Goal: Task Accomplishment & Management: Manage account settings

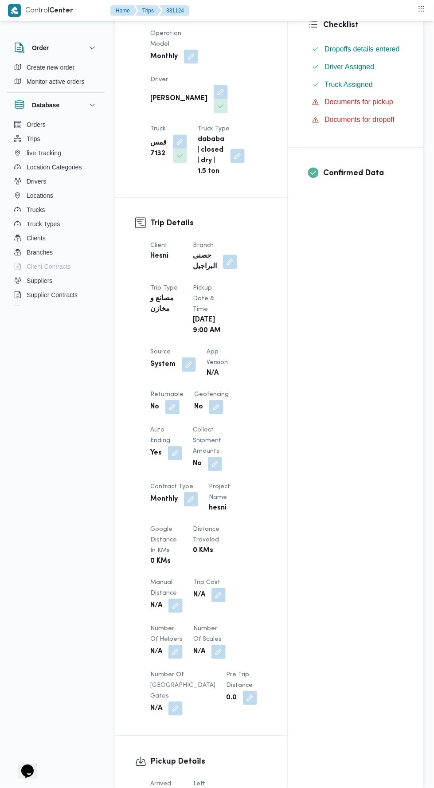
click at [233, 255] on button "button" at bounding box center [230, 262] width 14 height 14
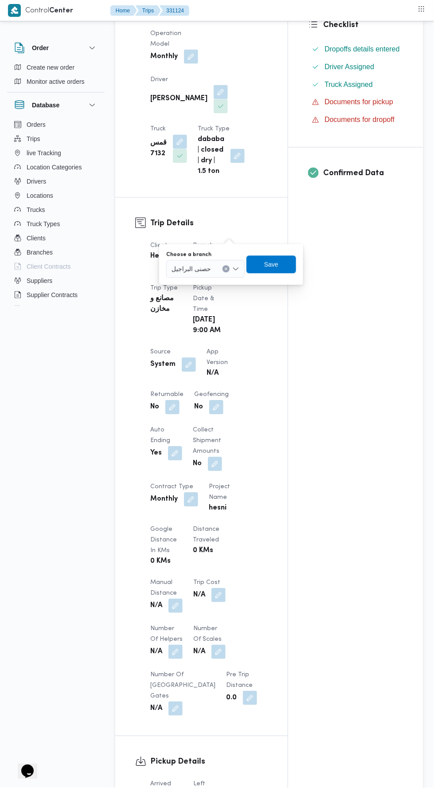
click at [206, 254] on label "Choose a branch" at bounding box center [188, 254] width 45 height 7
click at [215, 264] on input "Choose a branch" at bounding box center [215, 269] width 1 height 11
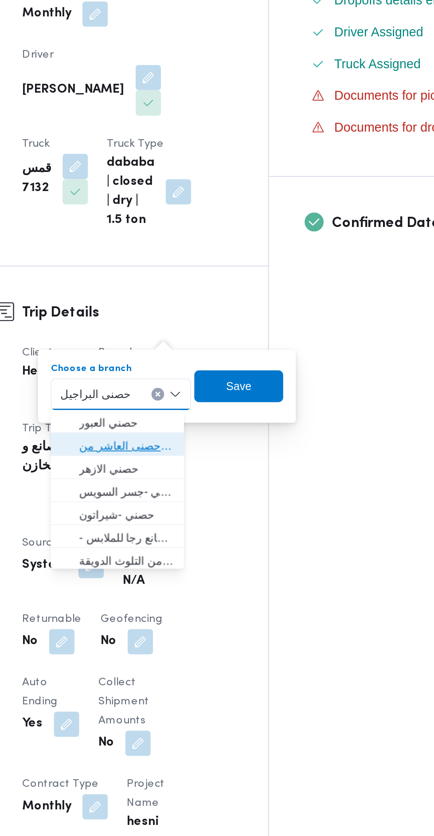
click at [223, 294] on span "حصنى العاشر من رمضان" at bounding box center [208, 298] width 53 height 11
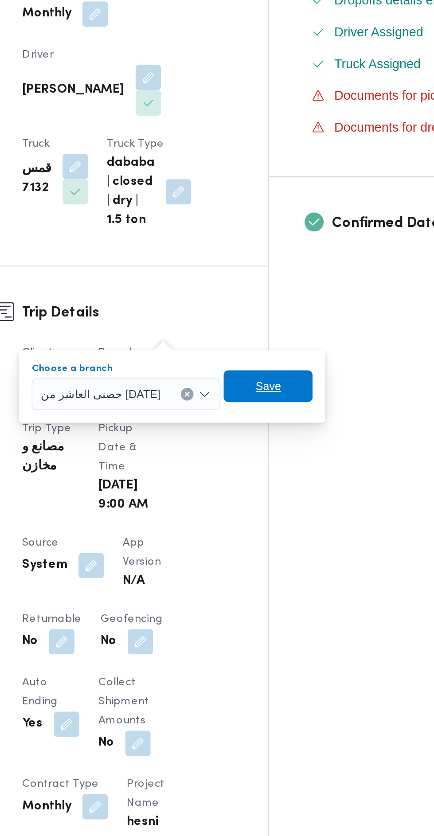
click at [281, 259] on span "Save" at bounding box center [288, 264] width 14 height 11
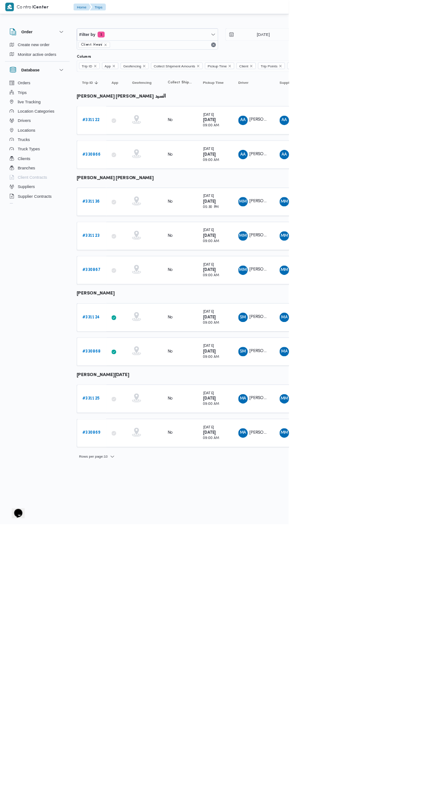
click at [146, 180] on b "# 331122" at bounding box center [137, 181] width 26 height 6
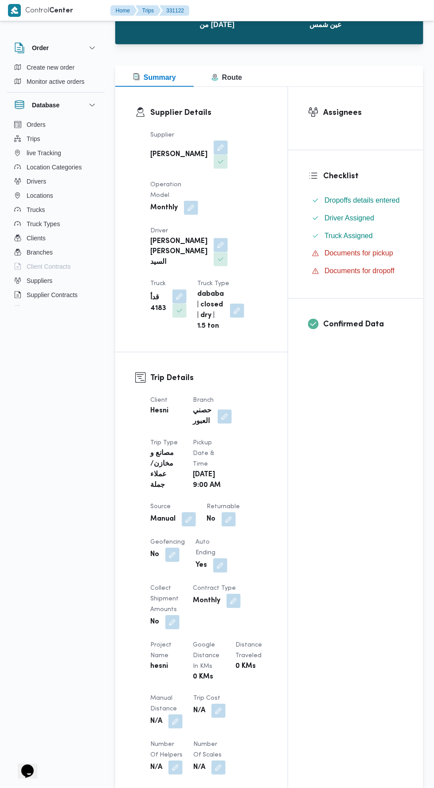
scroll to position [78, 0]
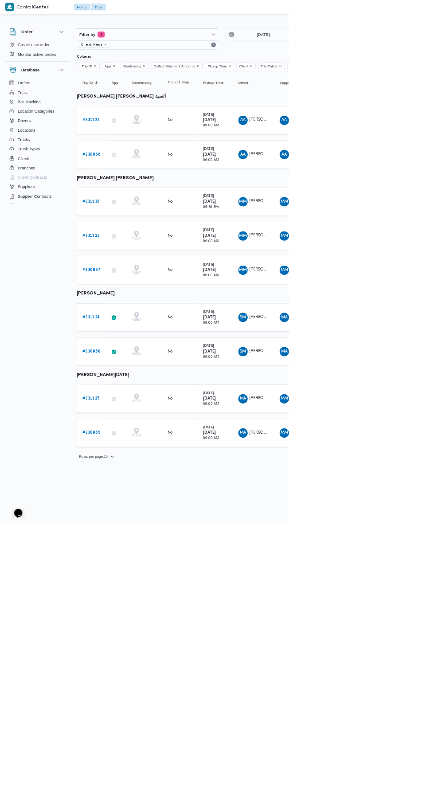
click at [140, 457] on td "Trip ID # 331124" at bounding box center [137, 477] width 44 height 43
click at [139, 474] on b "# 331124" at bounding box center [137, 477] width 26 height 6
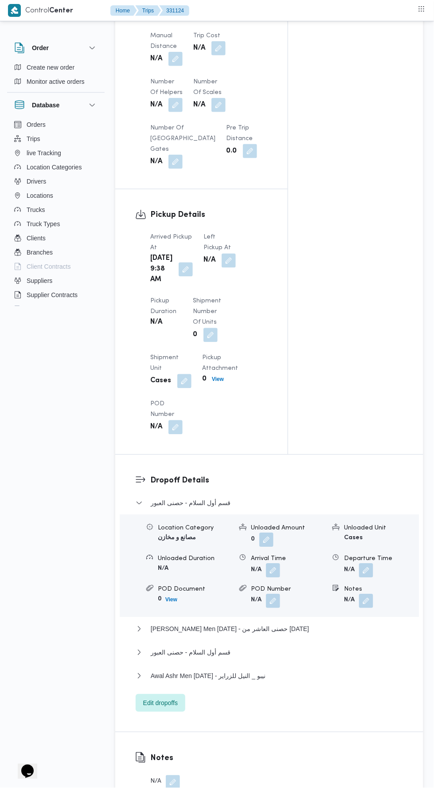
scroll to position [807, 0]
click at [185, 272] on button "button" at bounding box center [186, 268] width 14 height 14
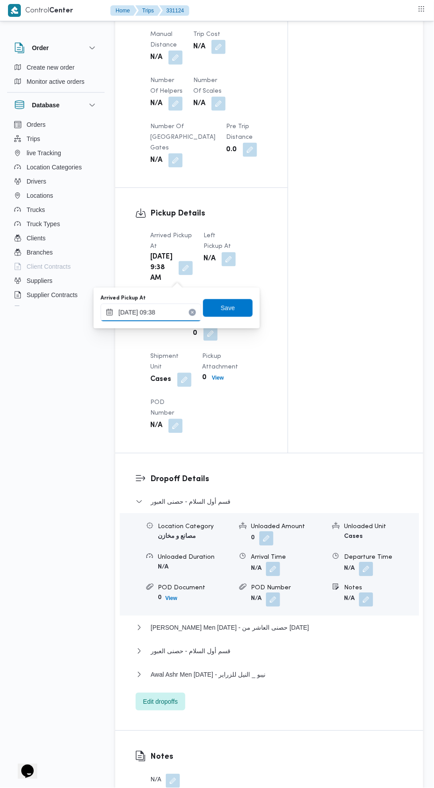
click at [174, 313] on input "14/08/2025 09:38" at bounding box center [151, 313] width 101 height 18
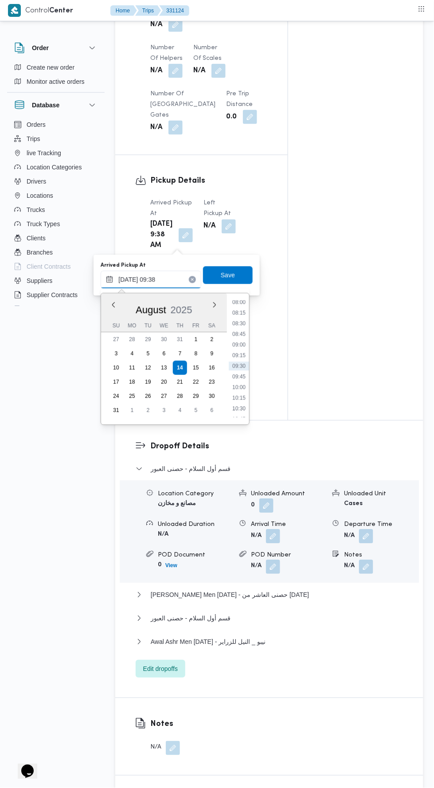
scroll to position [863, 0]
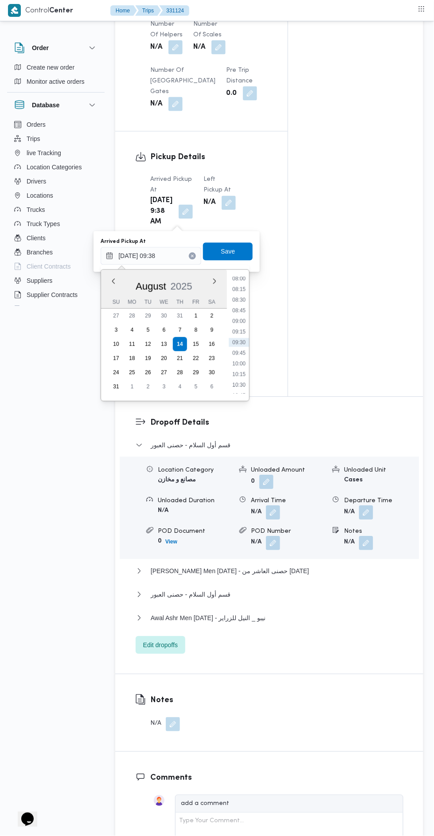
click at [234, 286] on li "08:15" at bounding box center [239, 289] width 20 height 9
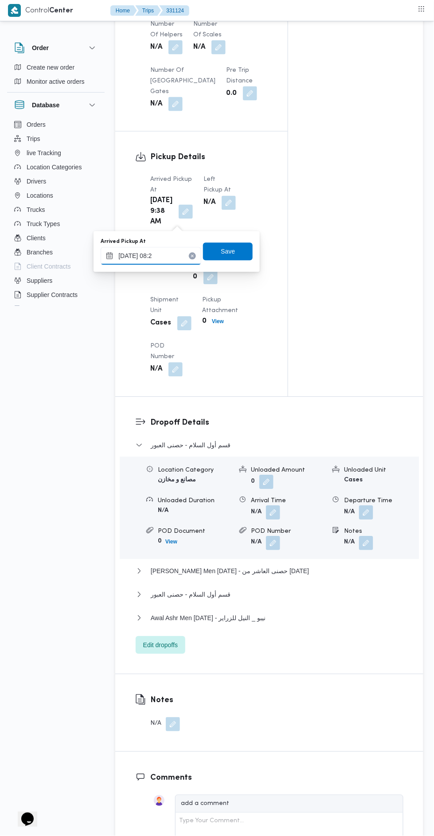
type input "14/08/2025 08:20"
click at [217, 253] on span "Save" at bounding box center [228, 252] width 50 height 18
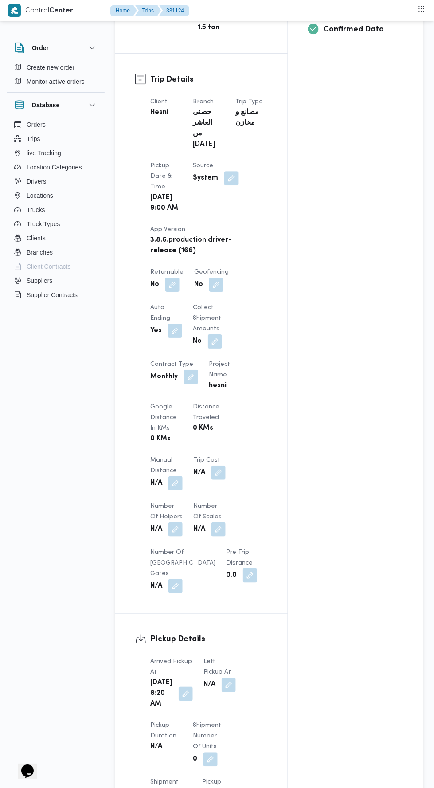
scroll to position [0, 0]
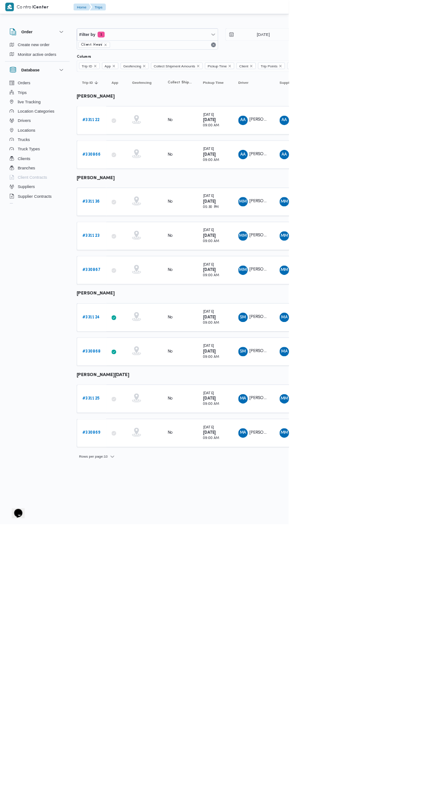
click at [138, 301] on b "# 331136" at bounding box center [137, 303] width 26 height 6
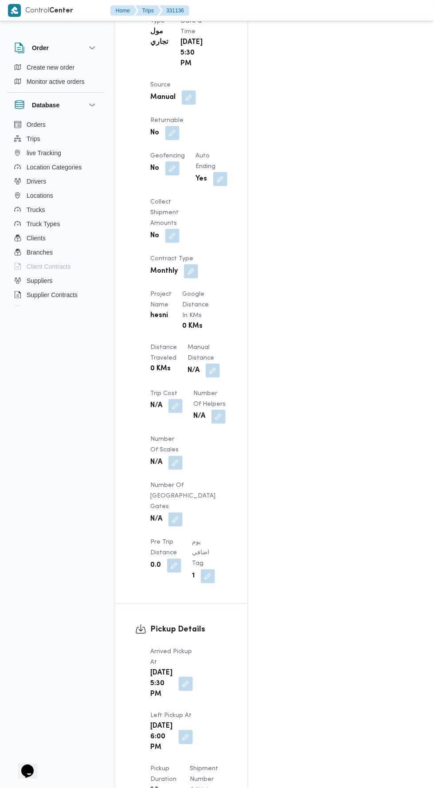
scroll to position [675, 0]
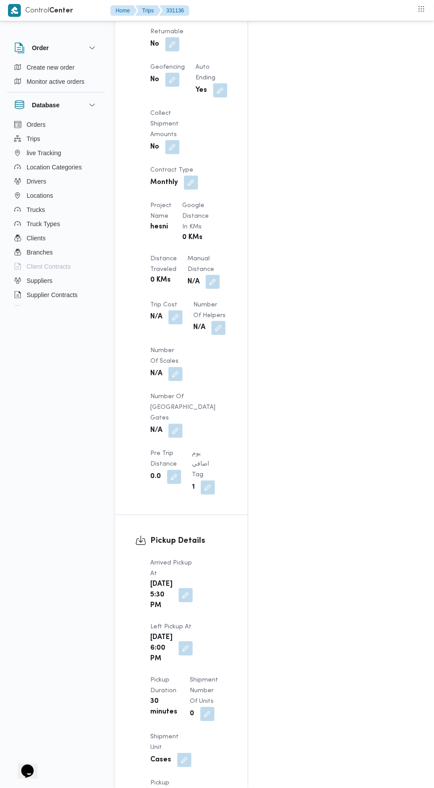
click at [187, 254] on dt "Manual Distance" at bounding box center [203, 264] width 32 height 21
click at [211, 321] on button "button" at bounding box center [218, 328] width 14 height 14
click at [206, 275] on button "button" at bounding box center [213, 282] width 14 height 14
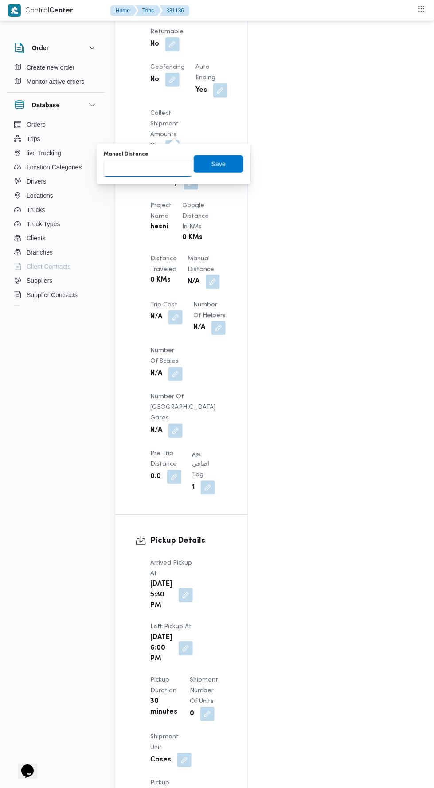
click at [167, 170] on input "Manual Distance" at bounding box center [148, 169] width 88 height 18
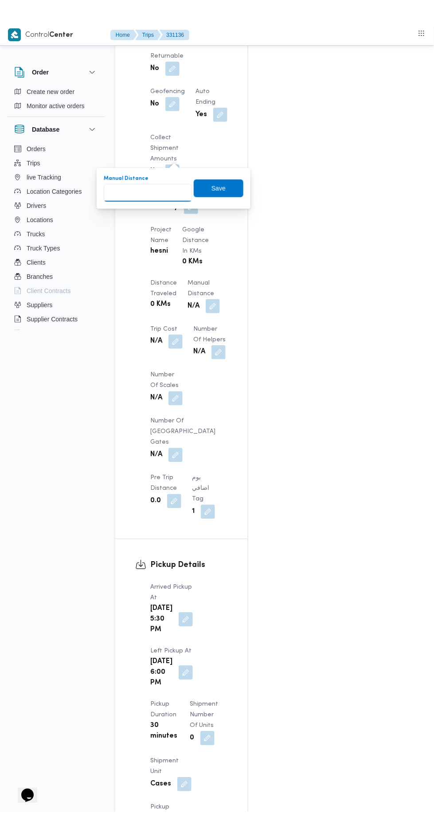
scroll to position [721, 0]
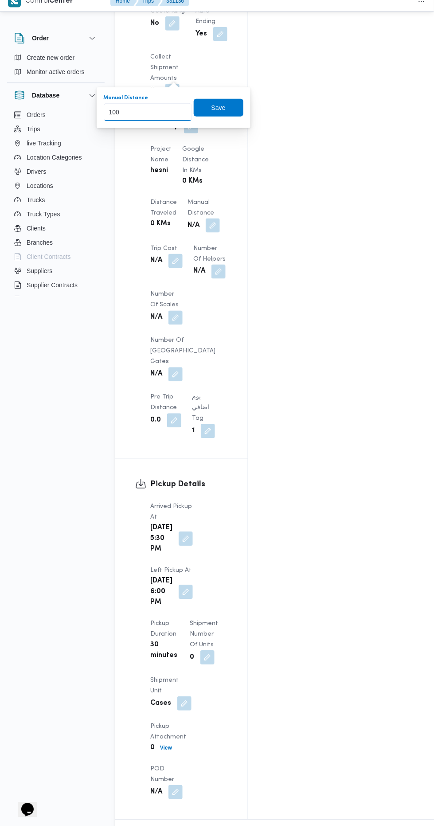
type input "100"
click at [249, 106] on div "You are in a dialog. To close this dialog, hit escape. Manual Distance 100 Save" at bounding box center [174, 117] width 154 height 41
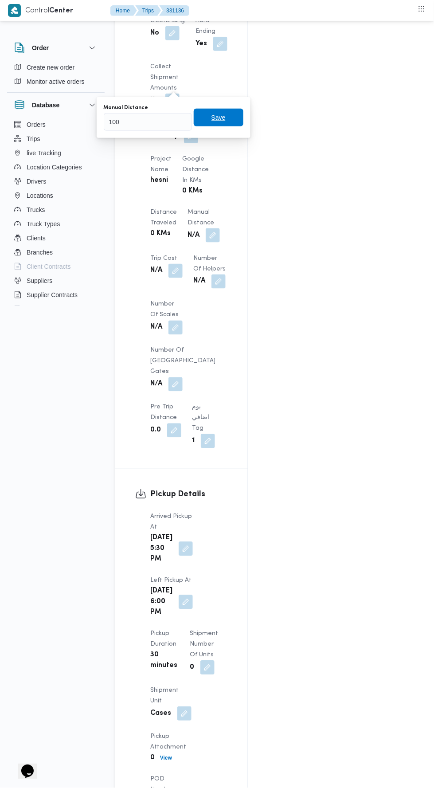
click at [229, 113] on span "Save" at bounding box center [219, 118] width 50 height 18
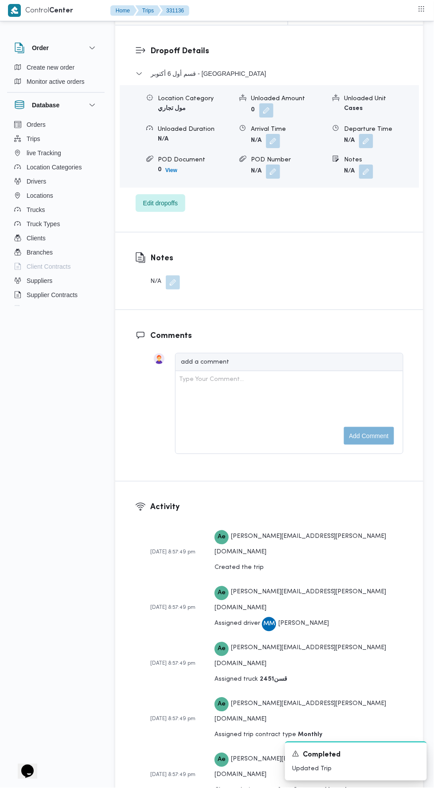
click at [328, 429] on div "Type Your Comment..." at bounding box center [289, 412] width 220 height 75
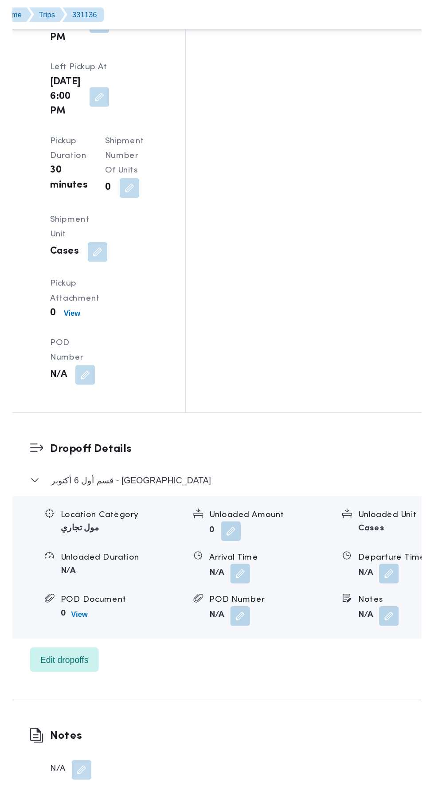
scroll to position [1224, 0]
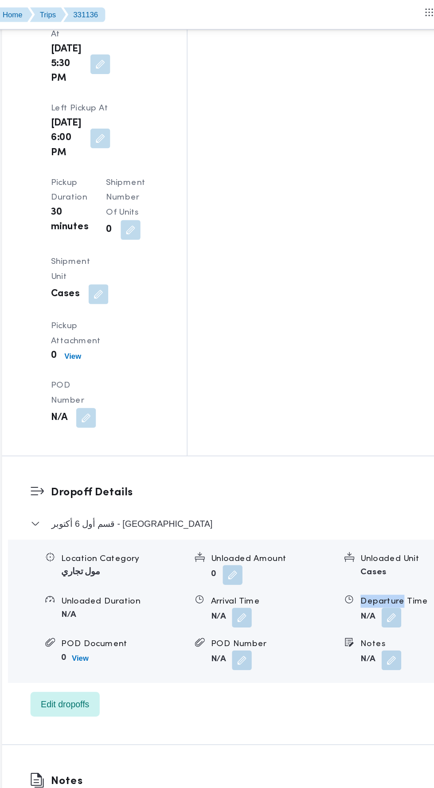
click at [387, 436] on button "button" at bounding box center [394, 443] width 14 height 14
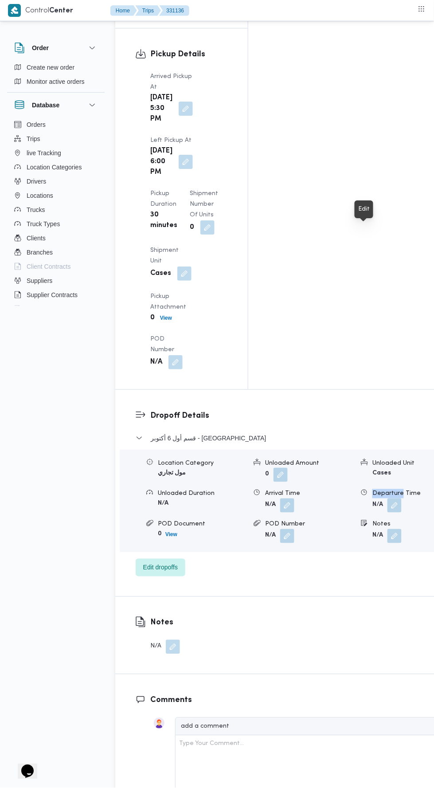
click at [406, 597] on div "Notes N/A" at bounding box center [290, 635] width 351 height 77
click at [387, 498] on button "button" at bounding box center [394, 505] width 14 height 14
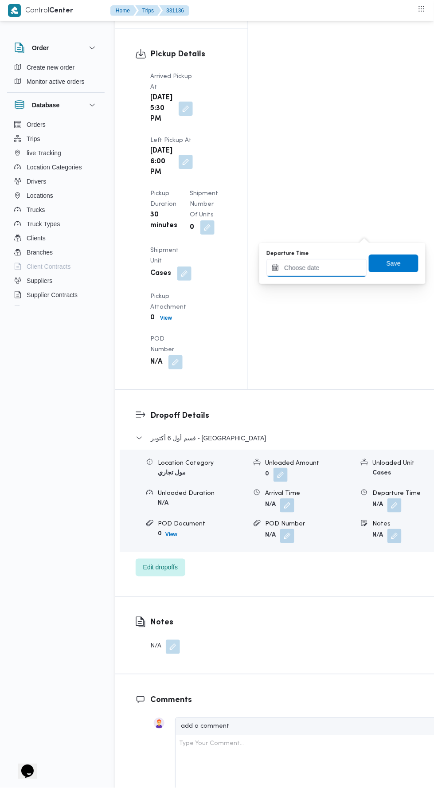
click at [339, 266] on input "Departure Time" at bounding box center [316, 268] width 101 height 18
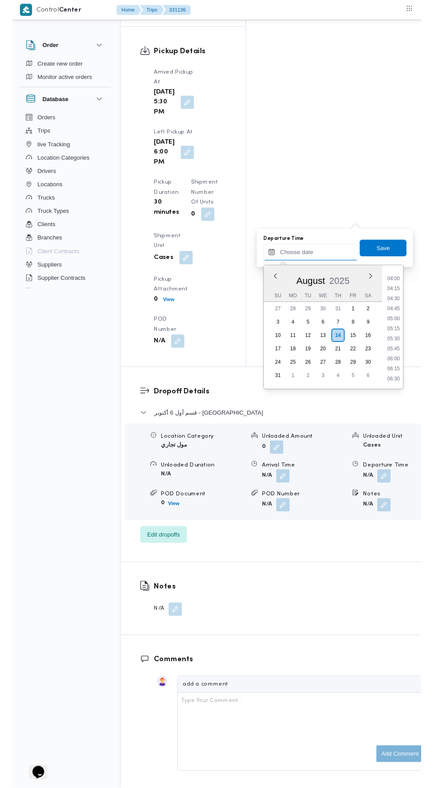
scroll to position [141, 0]
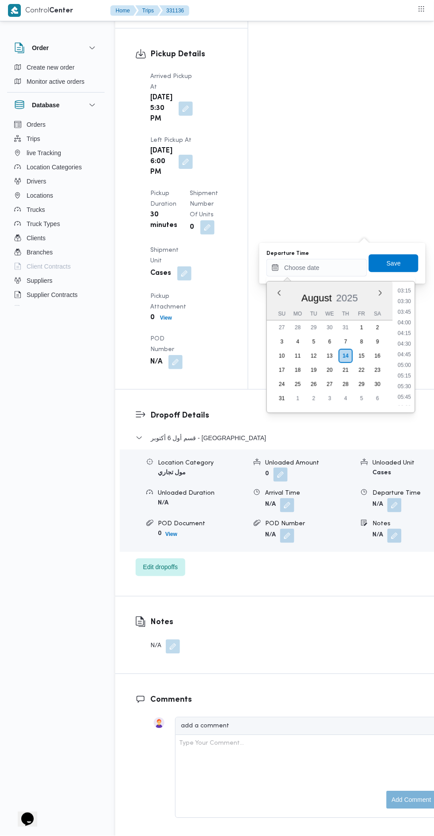
click at [403, 287] on div "Time 00:00 00:15 00:30 00:45 01:00 01:15 01:30 01:45 02:00 02:15 02:30 02:45 03…" at bounding box center [404, 346] width 22 height 131
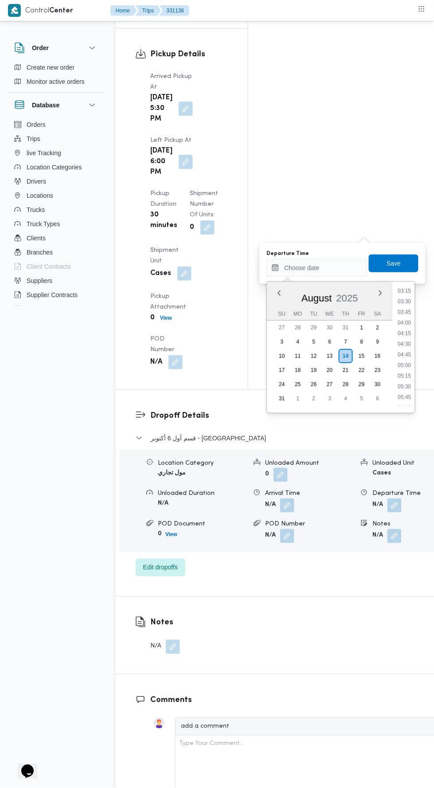
click at [402, 293] on li "03:15" at bounding box center [404, 290] width 20 height 9
type input "14/08/2025 03:15"
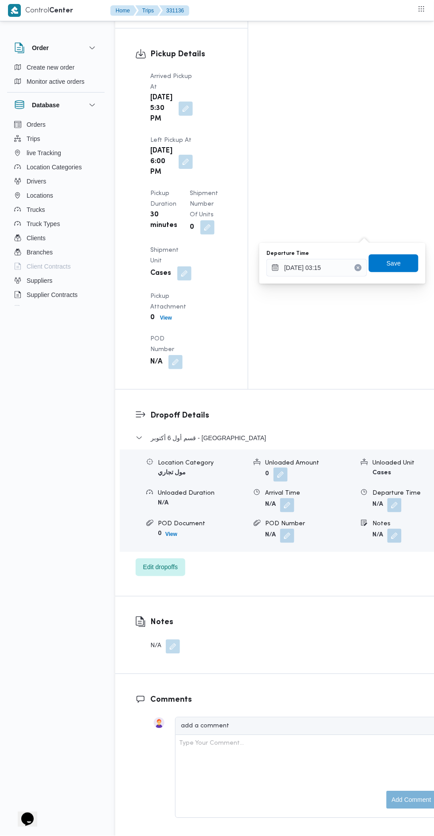
click at [402, 252] on div "Departure Time 14/08/2025 03:15 Save" at bounding box center [342, 263] width 154 height 28
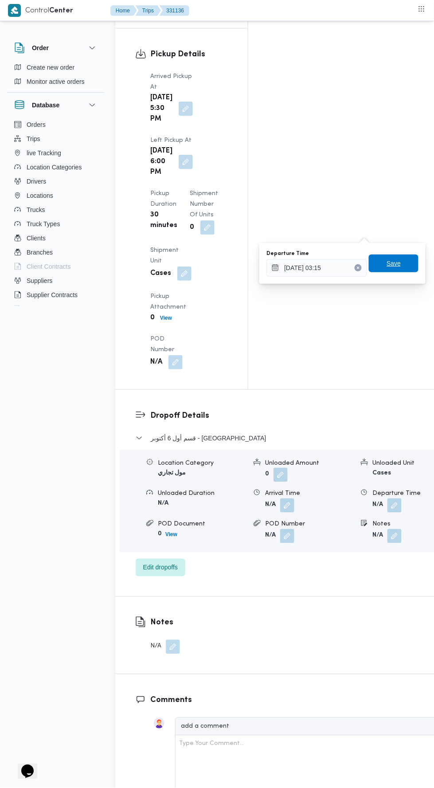
click at [396, 259] on span "Save" at bounding box center [394, 263] width 14 height 11
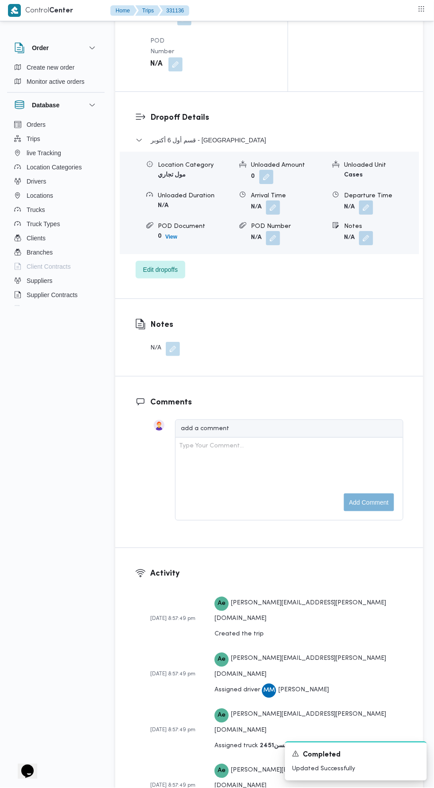
scroll to position [0, 0]
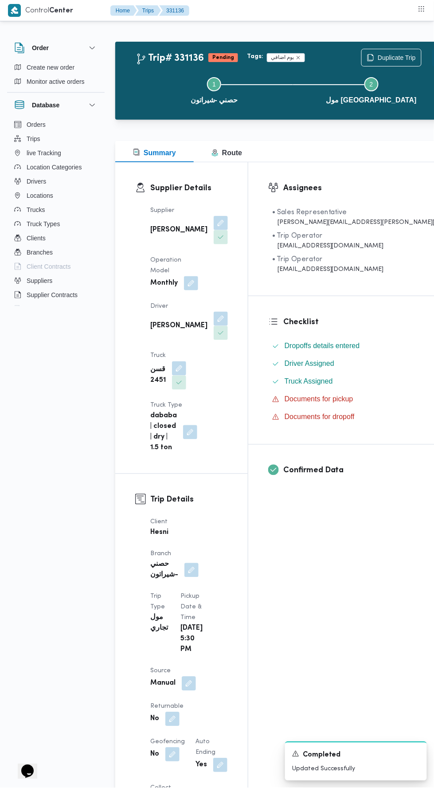
click at [432, 58] on button "Actions" at bounding box center [441, 58] width 18 height 18
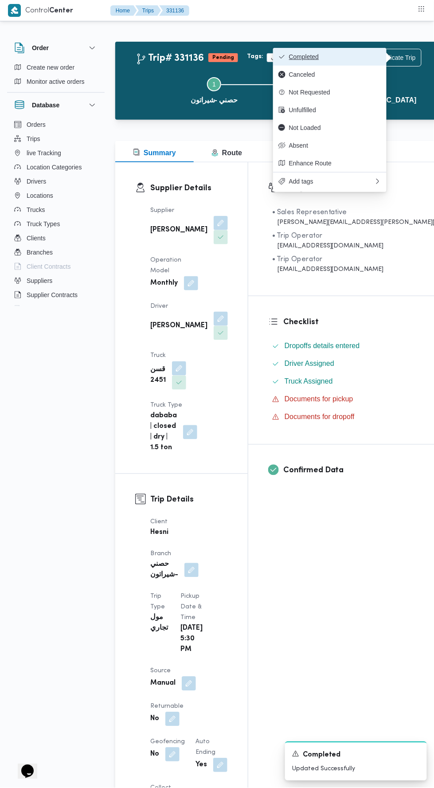
click at [347, 56] on span "Completed" at bounding box center [335, 56] width 92 height 7
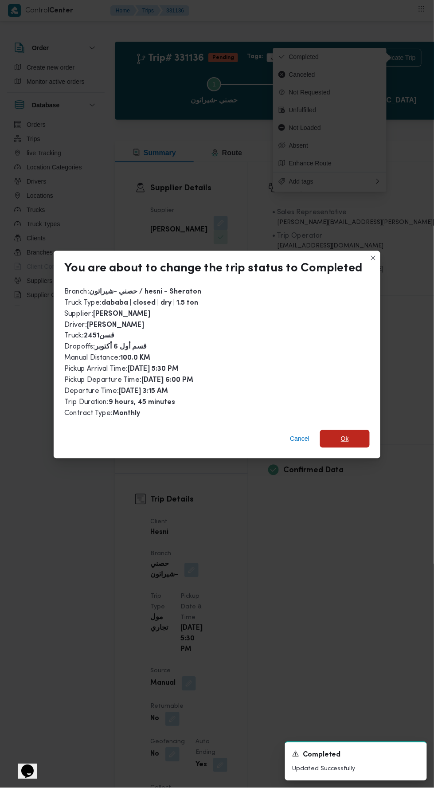
click at [351, 430] on span "Ok" at bounding box center [345, 439] width 50 height 18
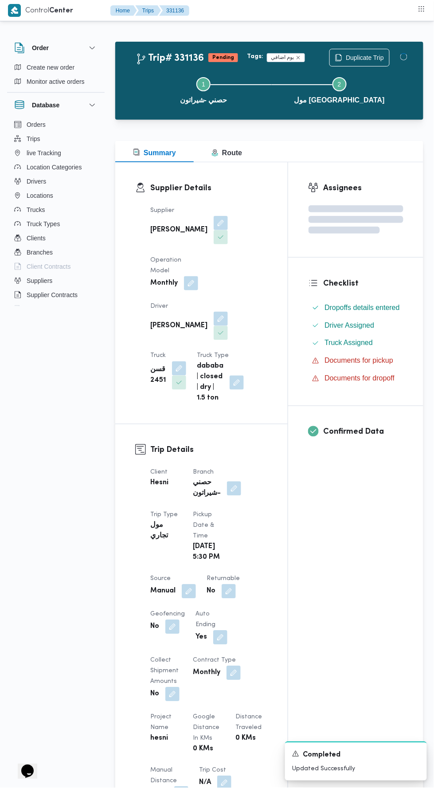
click at [355, 530] on div "Assignees Checklist Dropoffs details entered Driver Assigned Truck Assigned Doc…" at bounding box center [355, 698] width 135 height 1073
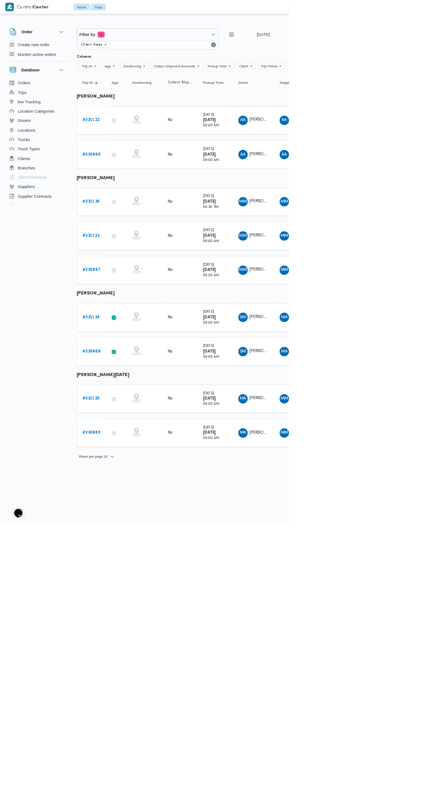
click at [125, 351] on b "# 331123" at bounding box center [137, 354] width 26 height 6
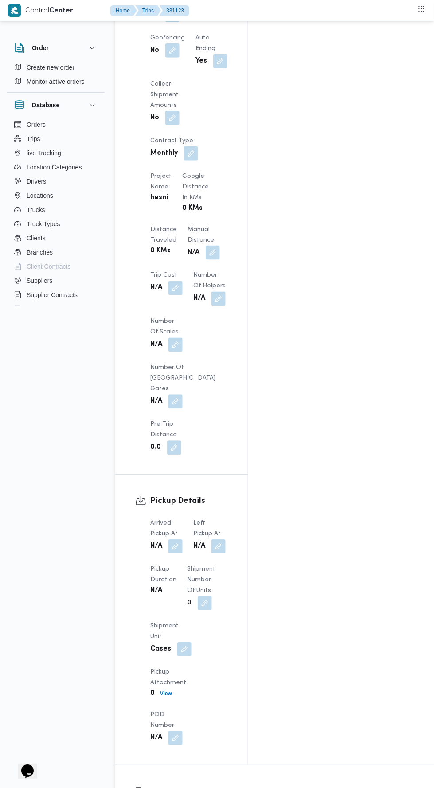
scroll to position [731, 0]
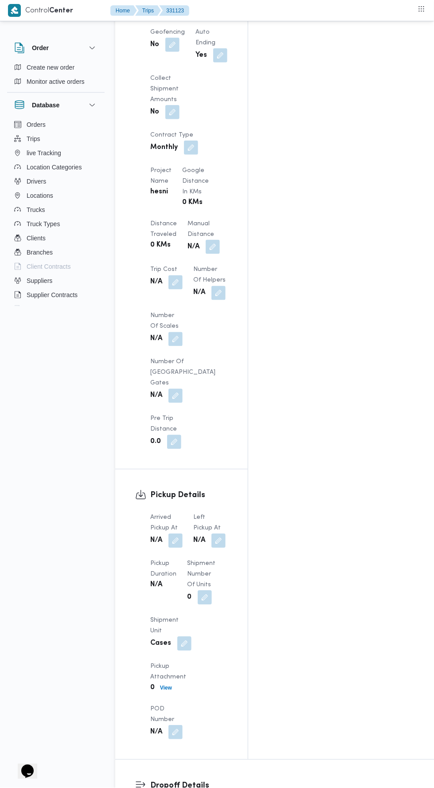
click at [178, 534] on button "button" at bounding box center [175, 541] width 14 height 14
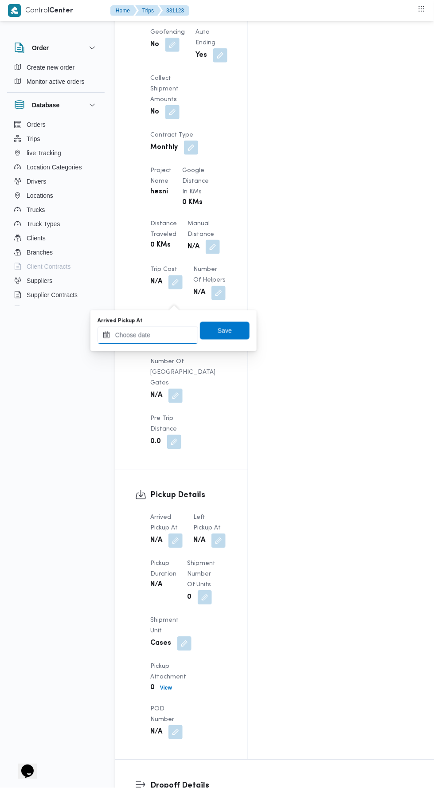
click at [161, 334] on input "Arrived Pickup At" at bounding box center [148, 335] width 101 height 18
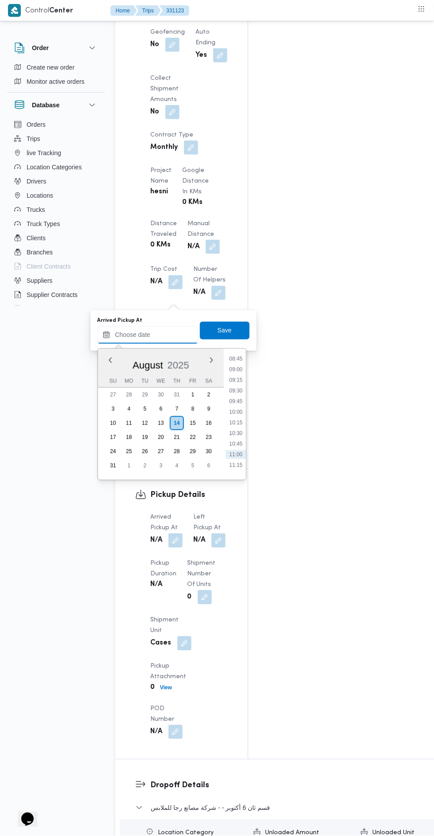
scroll to position [371, 0]
click at [234, 379] on li "09:15" at bounding box center [236, 383] width 20 height 9
type input "14/08/2025 09:15"
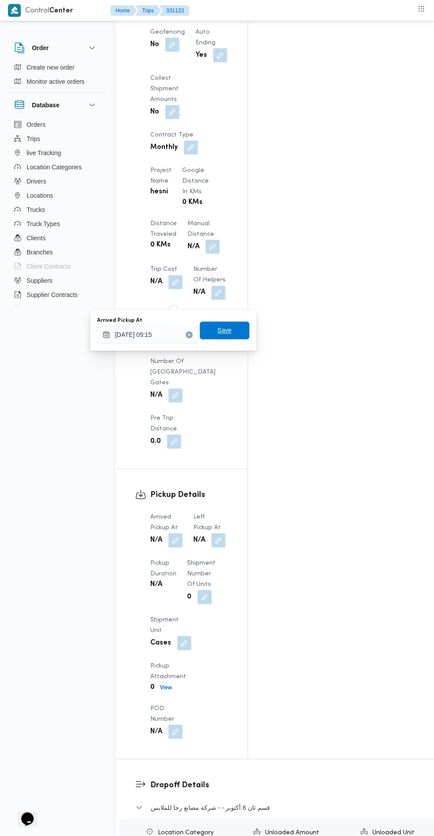
click at [230, 328] on span "Save" at bounding box center [225, 330] width 14 height 11
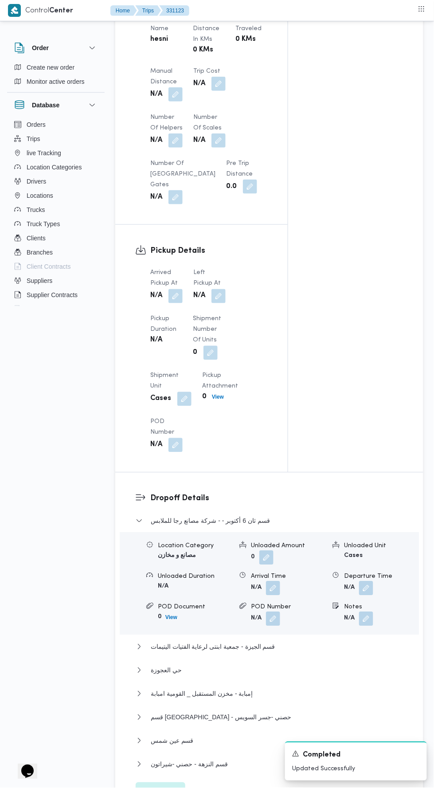
click at [222, 299] on button "button" at bounding box center [218, 296] width 14 height 14
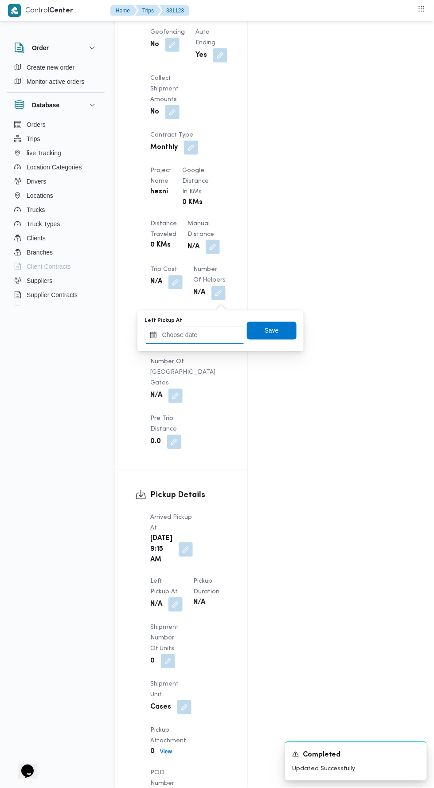
click at [206, 340] on input "Left Pickup At" at bounding box center [194, 335] width 101 height 18
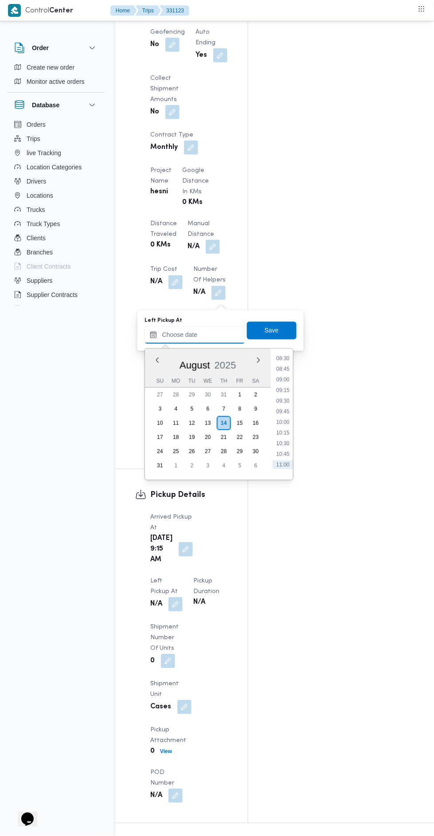
scroll to position [365, 0]
click at [283, 452] on li "10:45" at bounding box center [283, 453] width 20 height 9
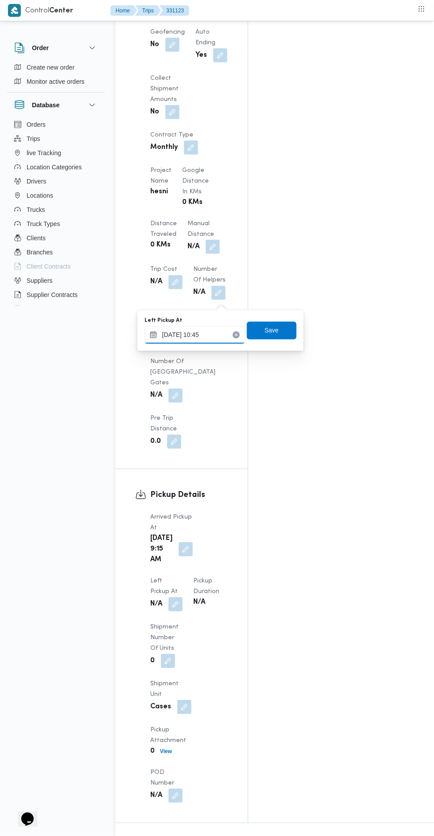
click at [225, 332] on input "14/08/2025 10:45" at bounding box center [194, 335] width 101 height 18
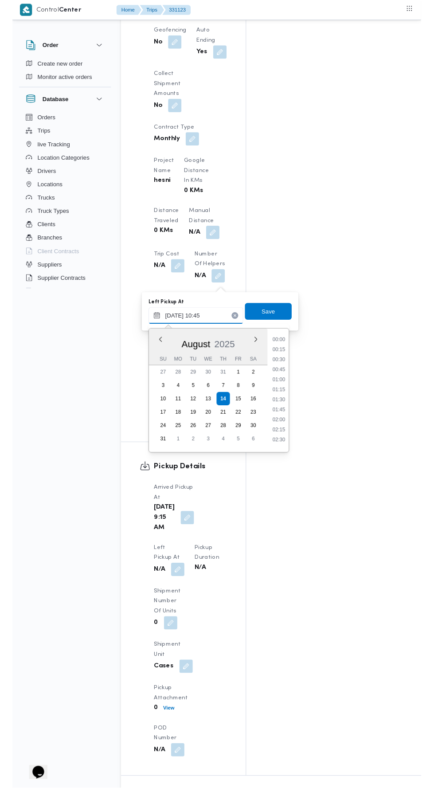
scroll to position [396, 0]
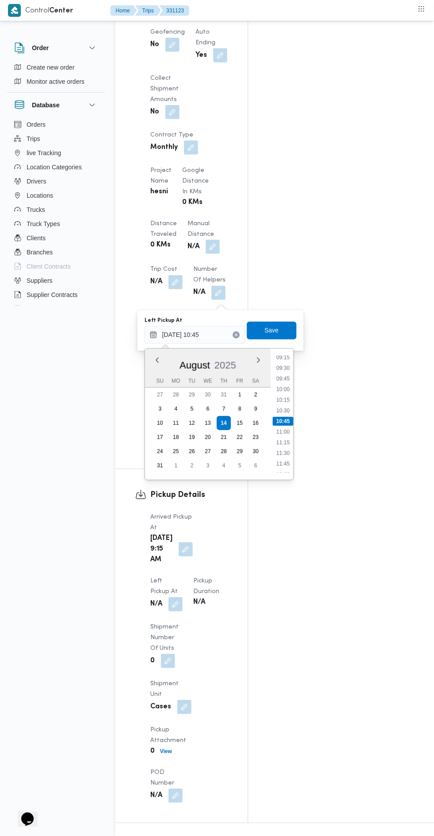
click at [286, 410] on li "10:30" at bounding box center [283, 410] width 20 height 9
type input "14/08/2025 10:30"
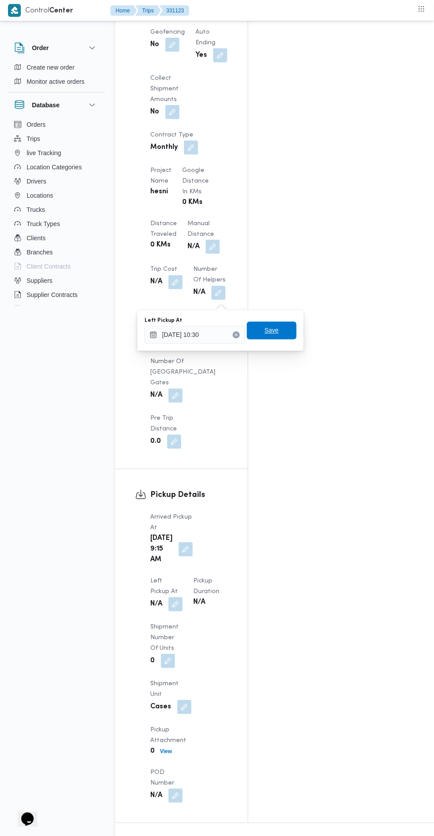
click at [289, 326] on span "Save" at bounding box center [272, 331] width 50 height 18
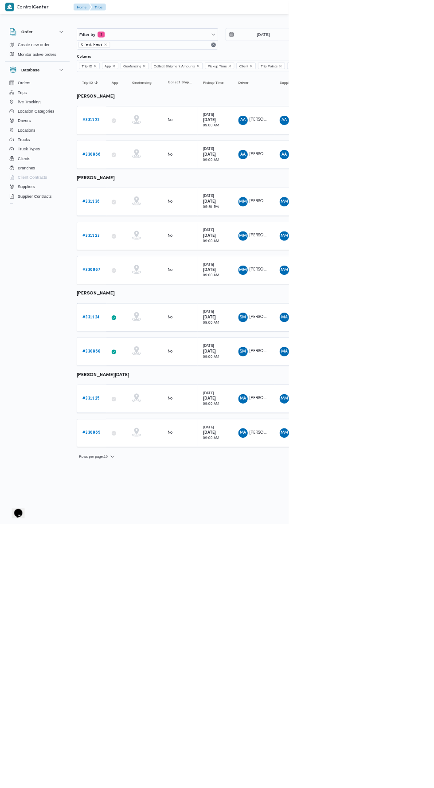
click at [133, 176] on link "# 331122" at bounding box center [137, 181] width 26 height 11
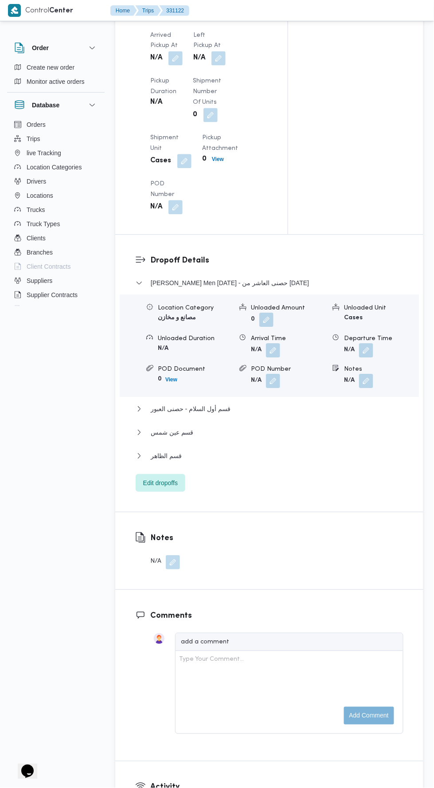
scroll to position [955, 0]
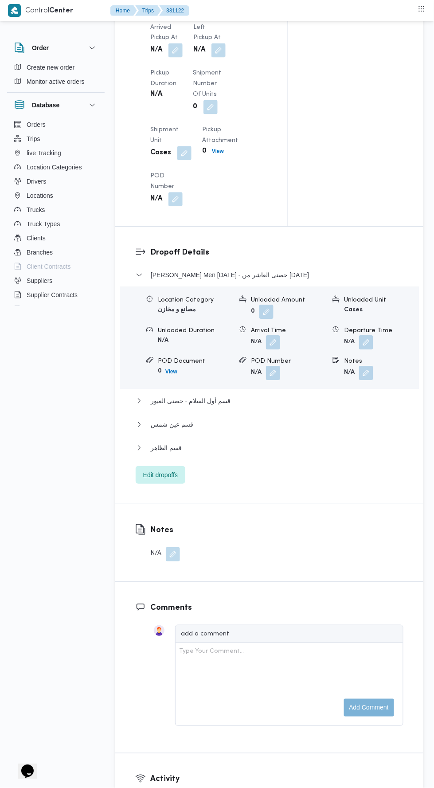
click at [176, 58] on button "button" at bounding box center [175, 50] width 14 height 14
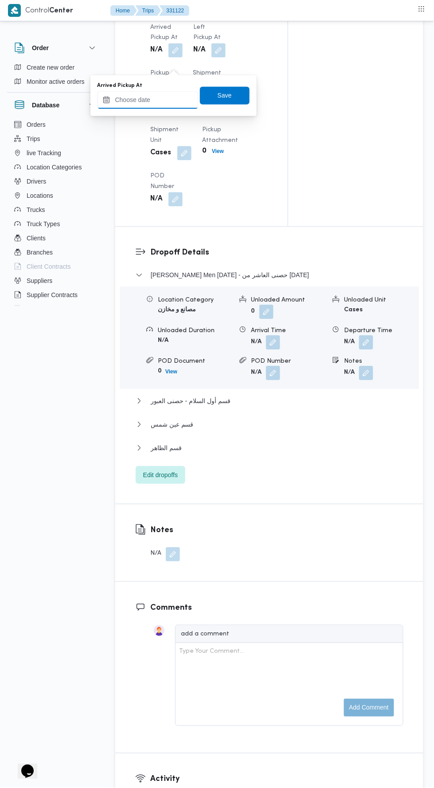
click at [175, 98] on input "Arrived Pickup At" at bounding box center [148, 100] width 101 height 18
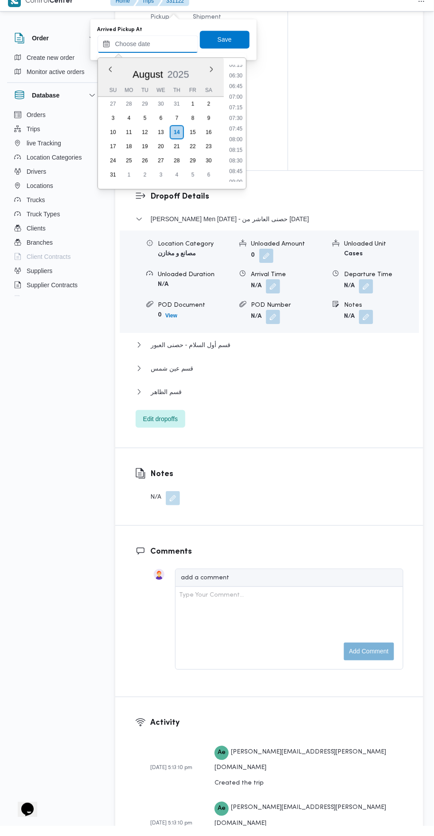
scroll to position [277, 0]
click at [233, 175] on li "08:45" at bounding box center [236, 174] width 20 height 9
type input "[DATE] 08:45"
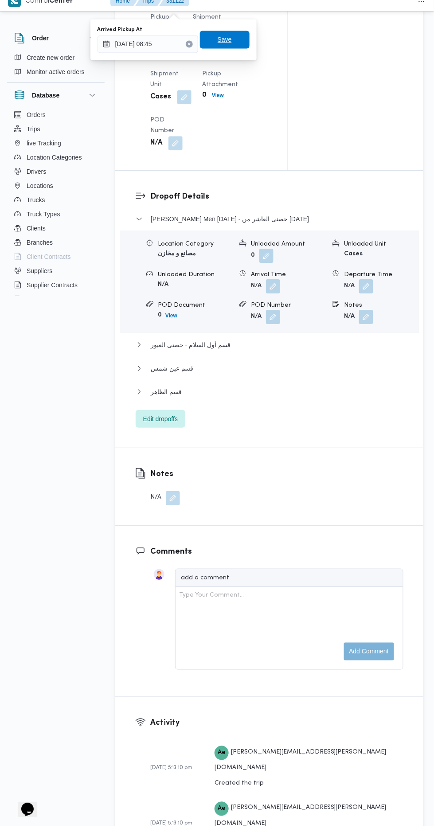
click at [236, 53] on span "Save" at bounding box center [225, 49] width 50 height 18
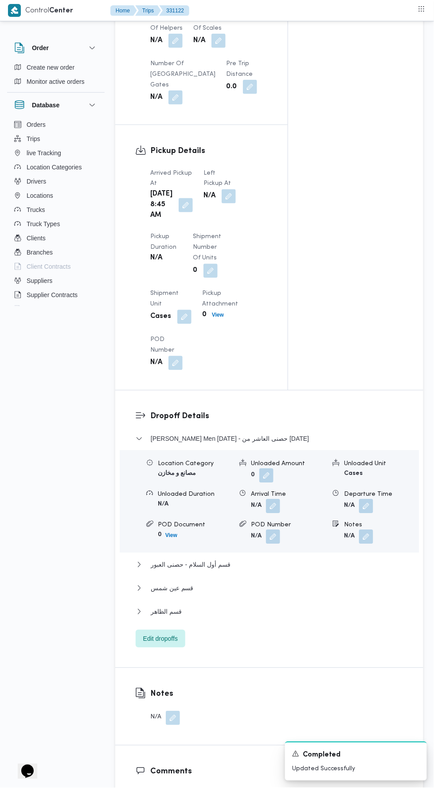
scroll to position [814, 0]
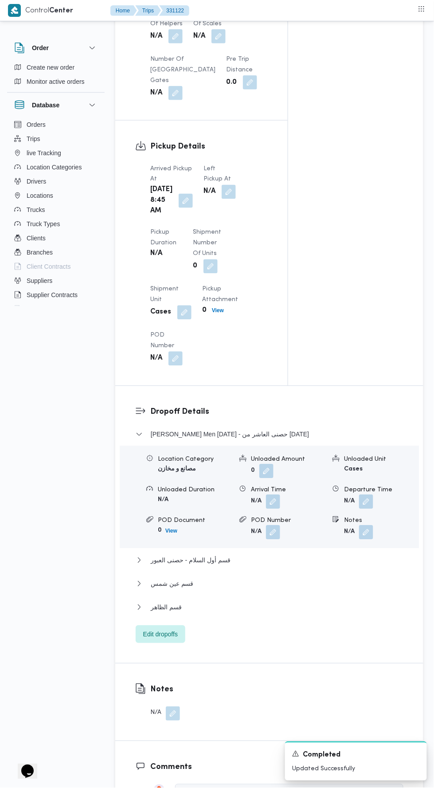
click at [222, 199] on button "button" at bounding box center [229, 192] width 14 height 14
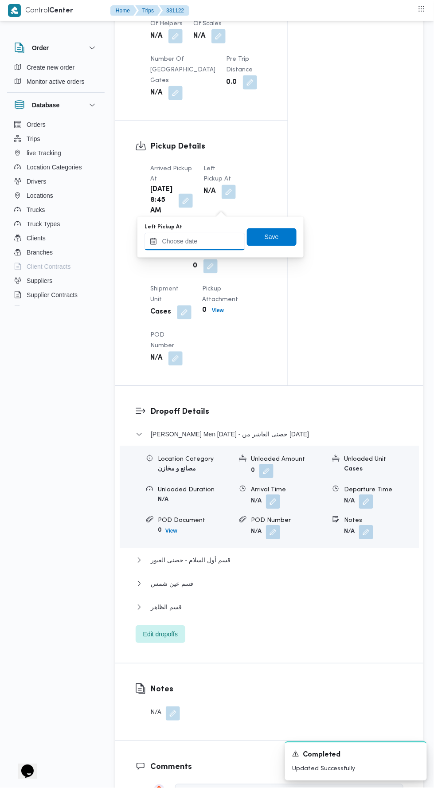
click at [223, 239] on input "Left Pickup At" at bounding box center [194, 242] width 101 height 18
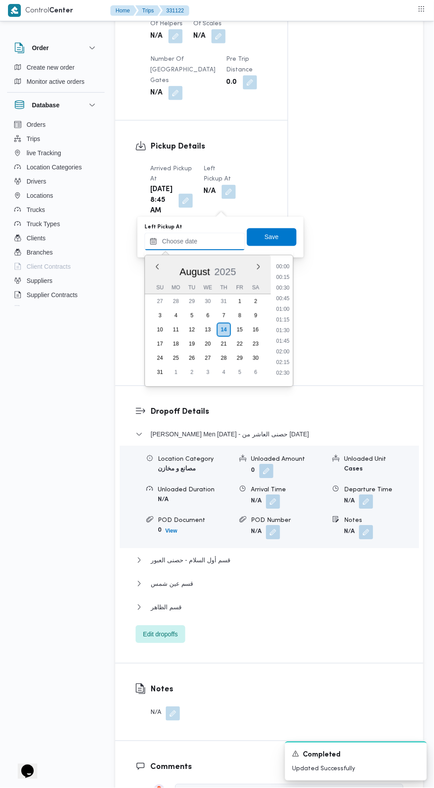
scroll to position [407, 0]
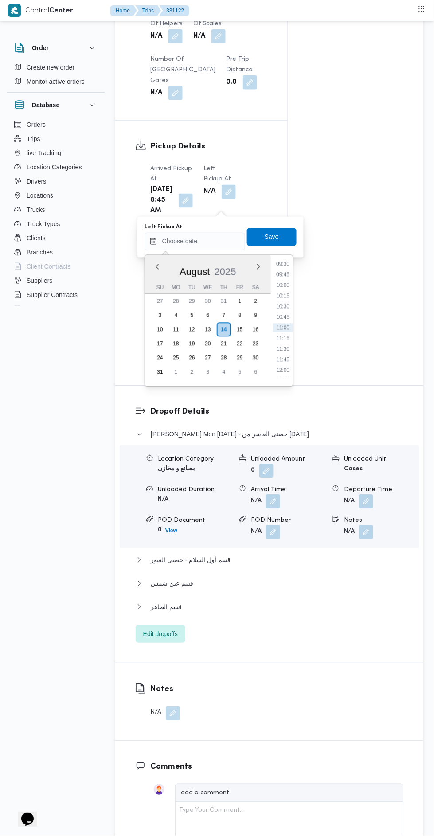
click at [282, 263] on li "09:30" at bounding box center [283, 264] width 20 height 9
type input "14/08/2025 09:30"
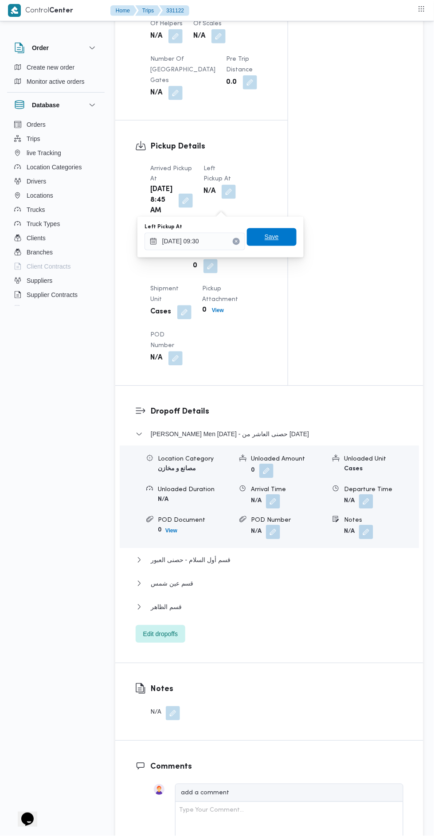
click at [274, 239] on span "Save" at bounding box center [272, 237] width 14 height 11
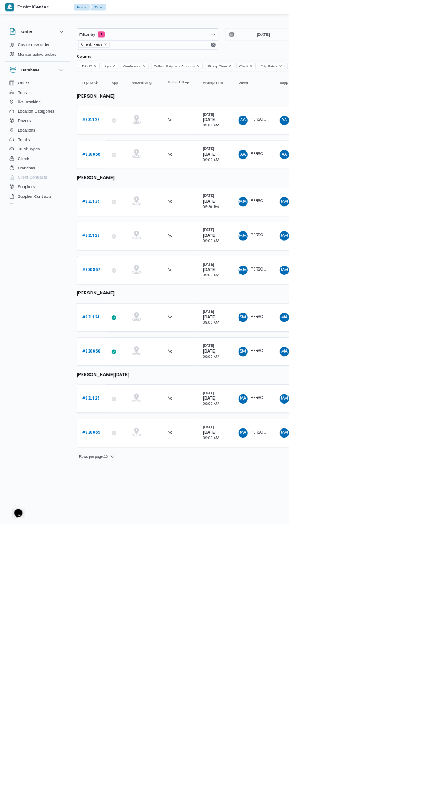
click at [137, 598] on link "# 331125" at bounding box center [137, 599] width 26 height 11
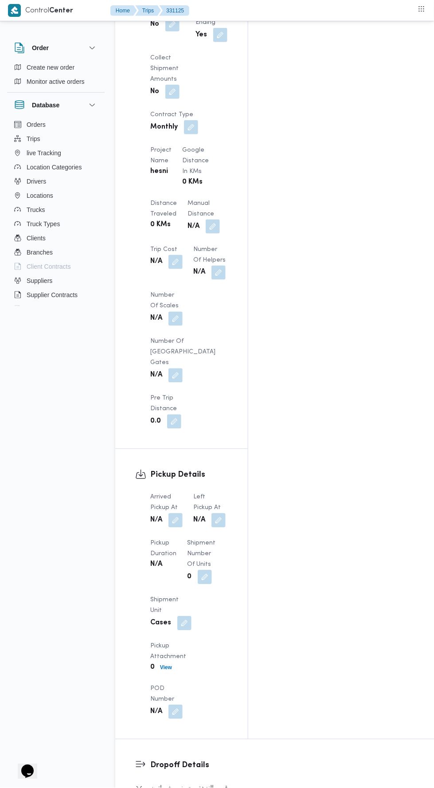
scroll to position [735, 0]
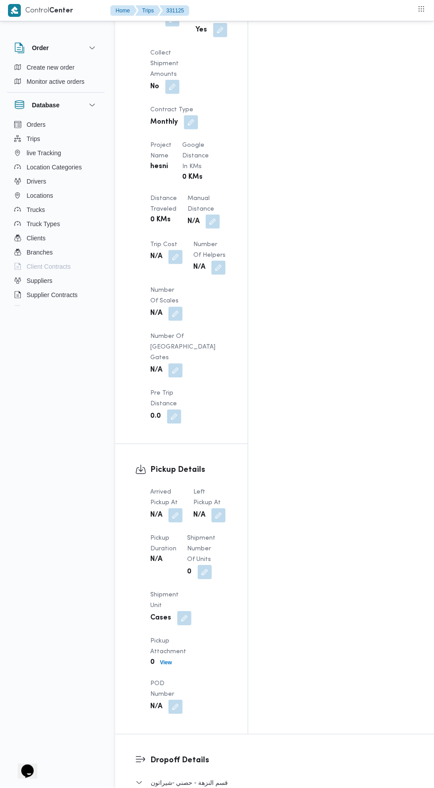
click at [177, 508] on button "button" at bounding box center [175, 515] width 14 height 14
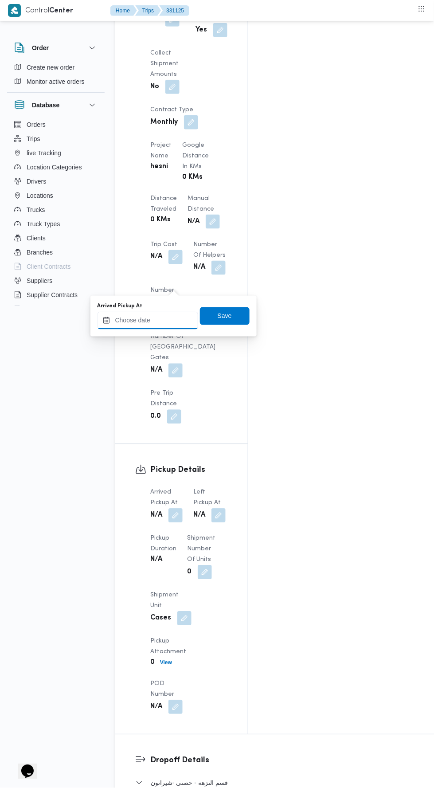
click at [178, 319] on input "Arrived Pickup At" at bounding box center [148, 321] width 101 height 18
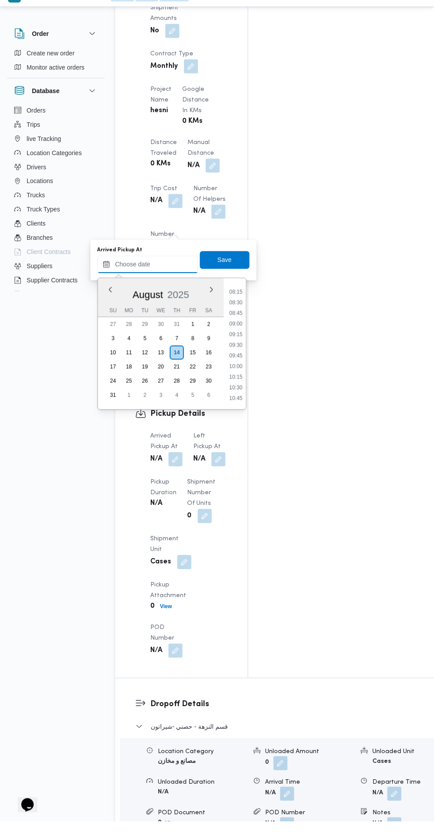
scroll to position [349, 0]
click at [234, 337] on li "09:00" at bounding box center [236, 338] width 20 height 9
type input "[DATE] 09:00"
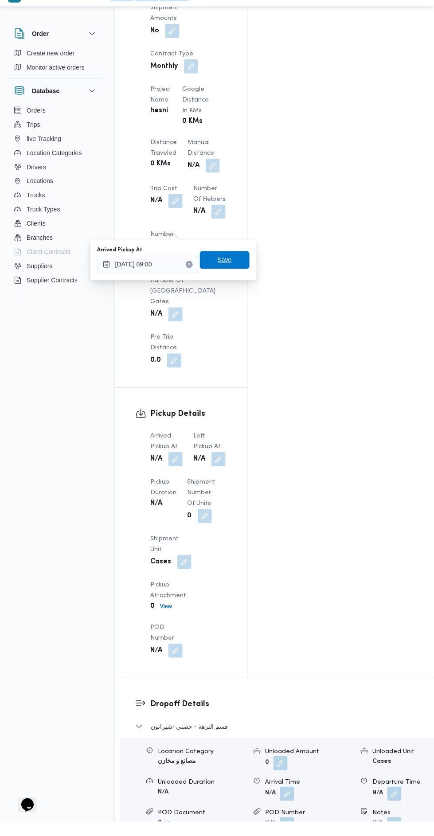
click at [234, 269] on span "Save" at bounding box center [225, 274] width 50 height 18
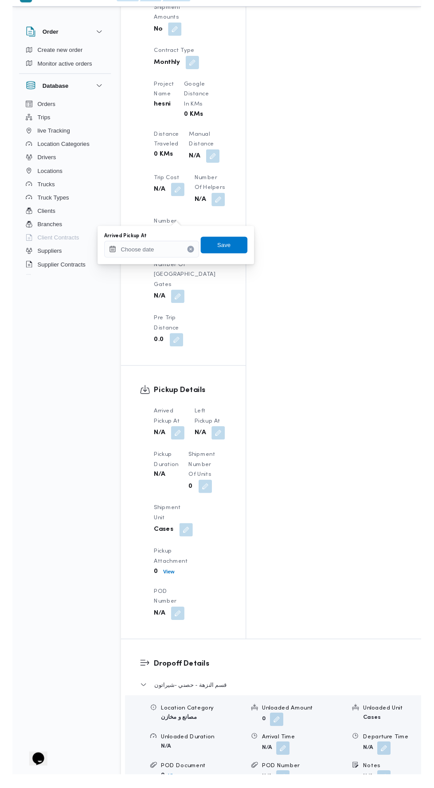
scroll to position [777, 0]
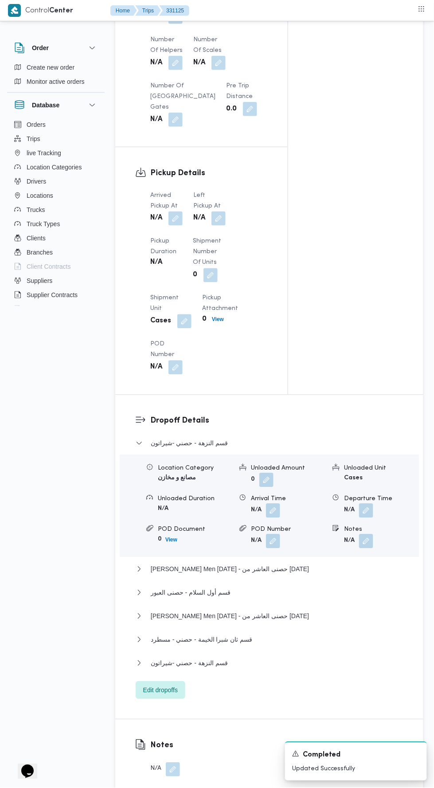
click at [215, 211] on dt "Left Pickup At" at bounding box center [209, 200] width 32 height 21
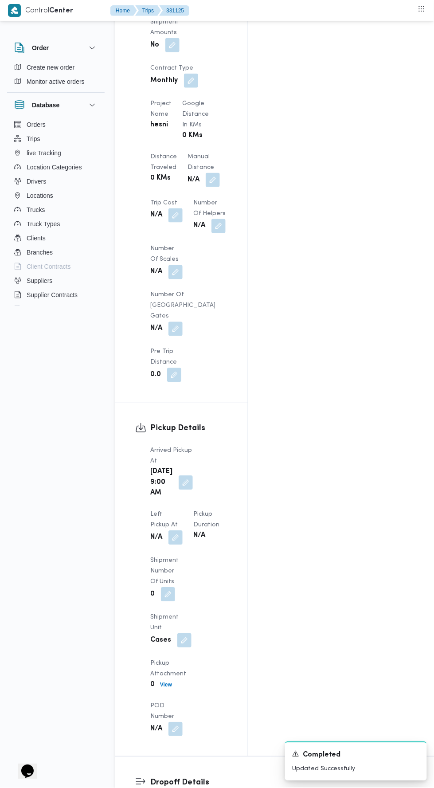
click at [183, 531] on button "button" at bounding box center [175, 538] width 14 height 14
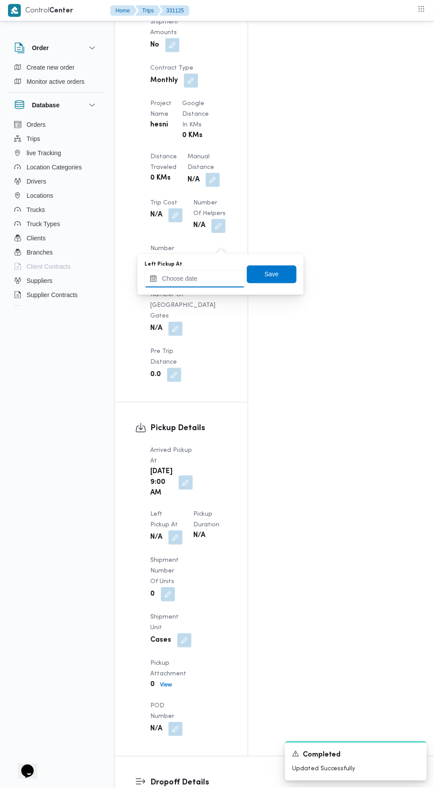
click at [215, 278] on input "Left Pickup At" at bounding box center [194, 279] width 101 height 18
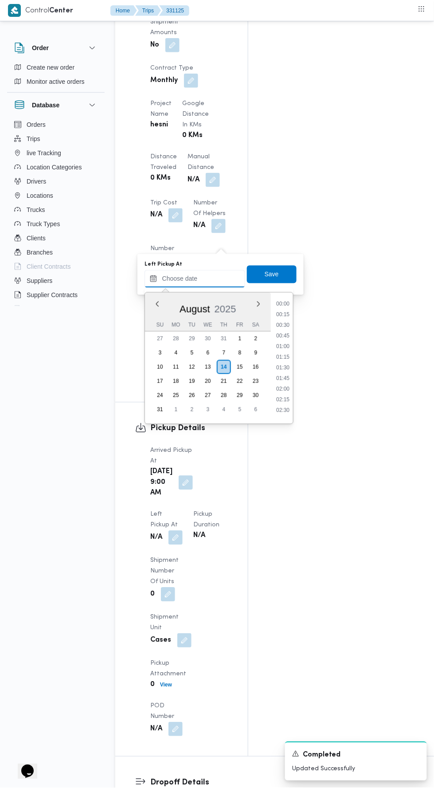
scroll to position [407, 0]
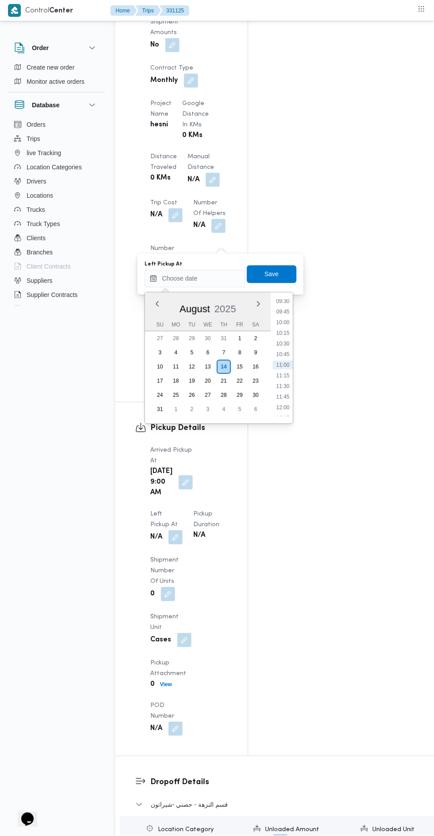
click at [278, 321] on li "10:00" at bounding box center [283, 322] width 20 height 9
type input "[DATE] 10:00"
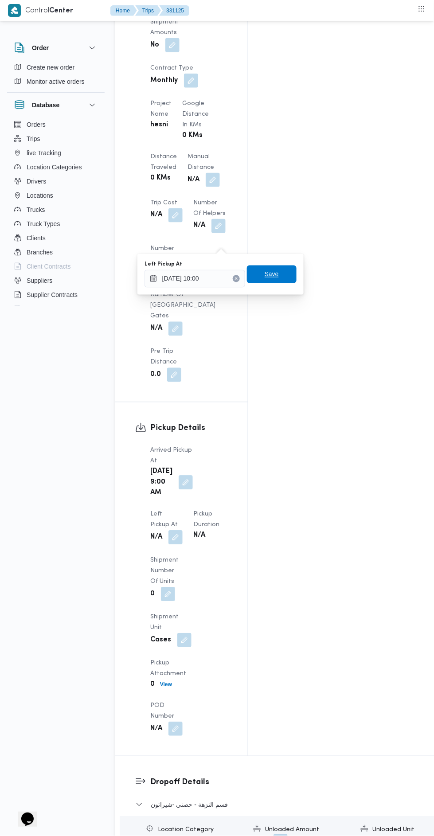
click at [279, 265] on span "Save" at bounding box center [272, 274] width 50 height 18
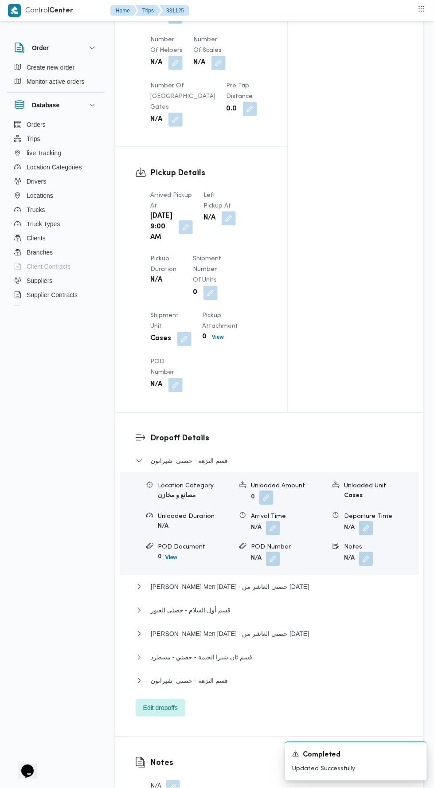
scroll to position [0, 0]
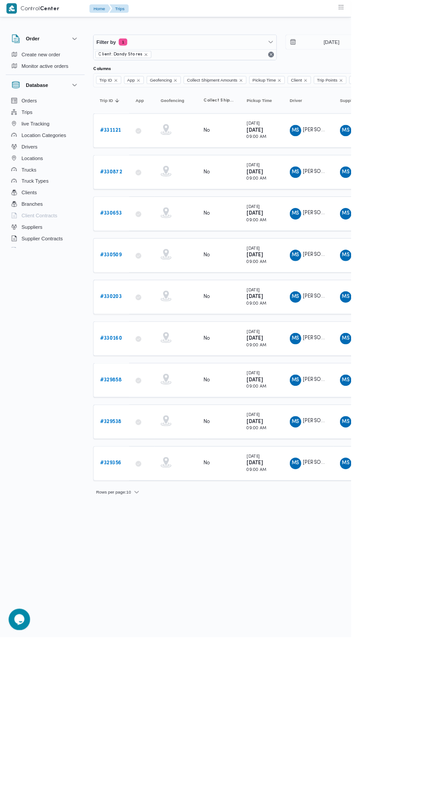
click at [135, 156] on link "# 331121" at bounding box center [137, 161] width 26 height 11
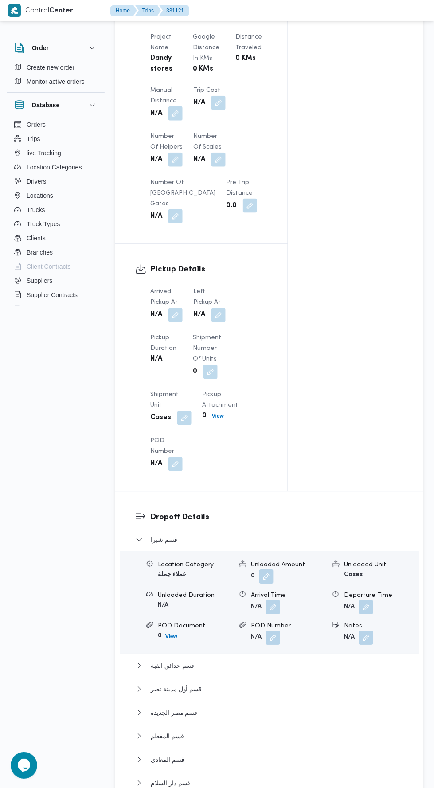
scroll to position [745, 0]
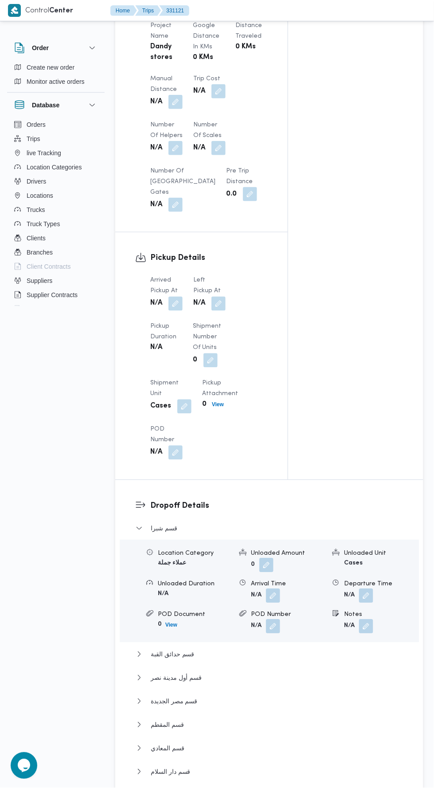
click at [178, 297] on button "button" at bounding box center [175, 304] width 14 height 14
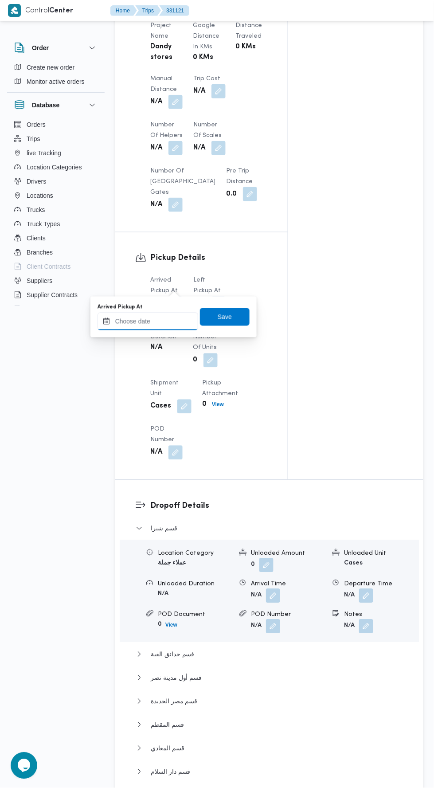
click at [183, 317] on input "Arrived Pickup At" at bounding box center [148, 321] width 101 height 18
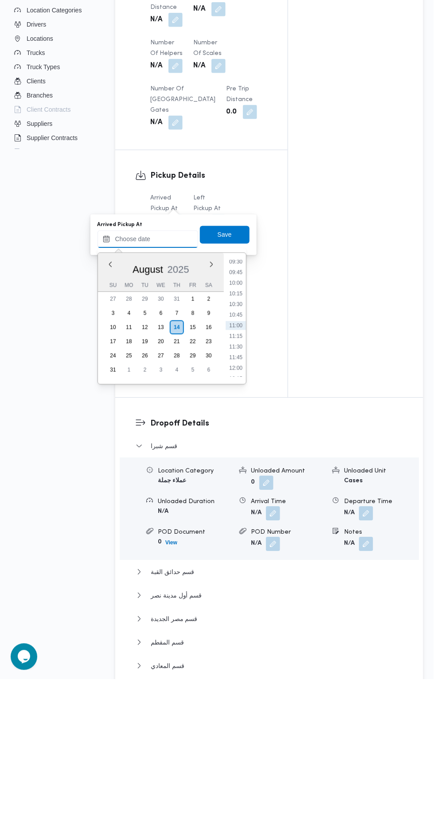
scroll to position [670, 0]
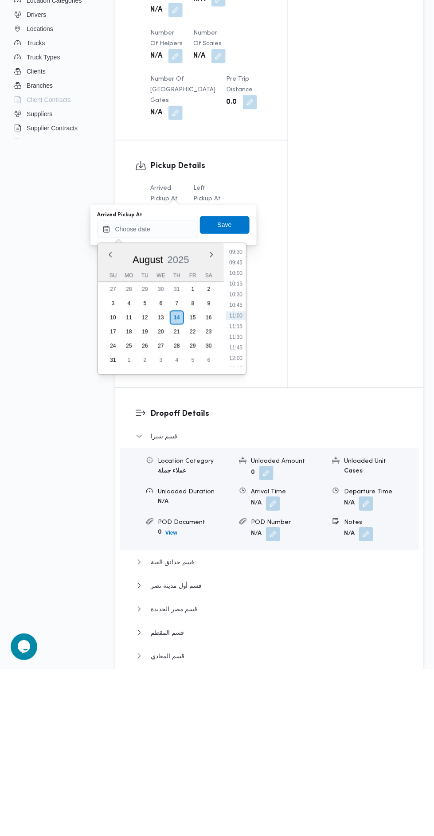
click at [237, 426] on li "09:45" at bounding box center [236, 429] width 20 height 9
type input "14/08/2025 09:45"
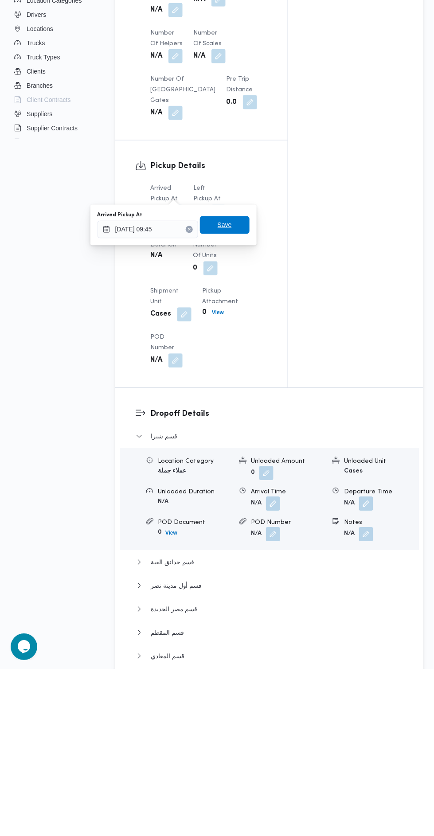
click at [226, 393] on span "Save" at bounding box center [225, 392] width 14 height 11
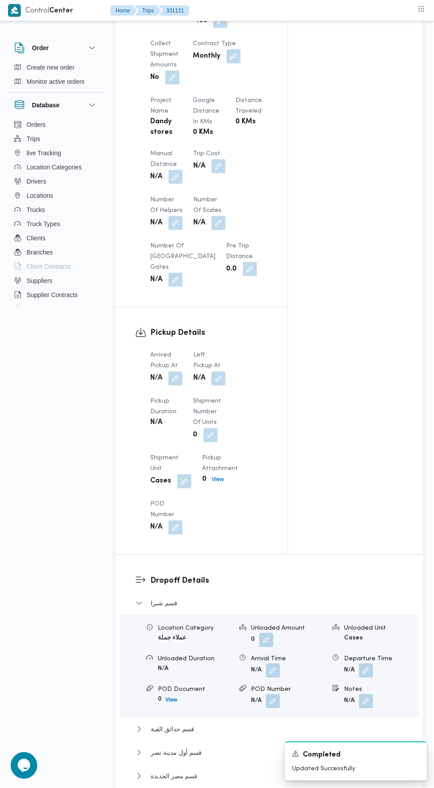
click at [221, 216] on button "button" at bounding box center [218, 223] width 14 height 14
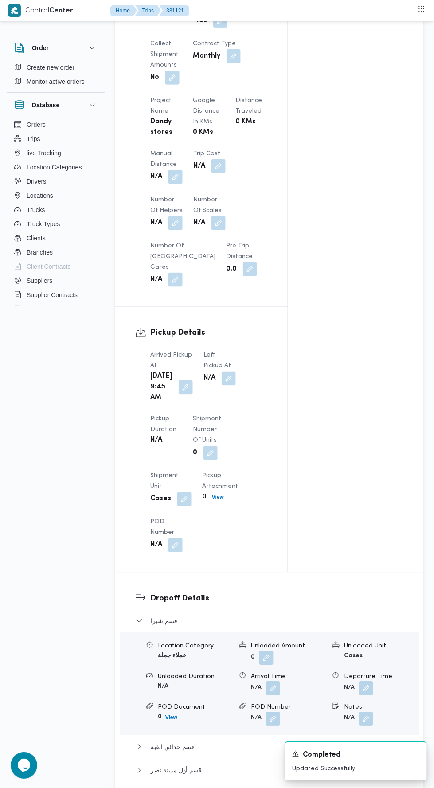
click at [222, 371] on button "button" at bounding box center [229, 378] width 14 height 14
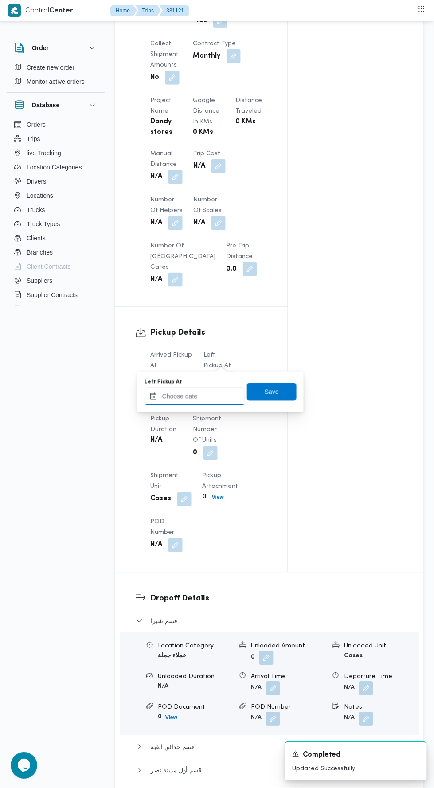
click at [210, 394] on input "Left Pickup At" at bounding box center [194, 396] width 101 height 18
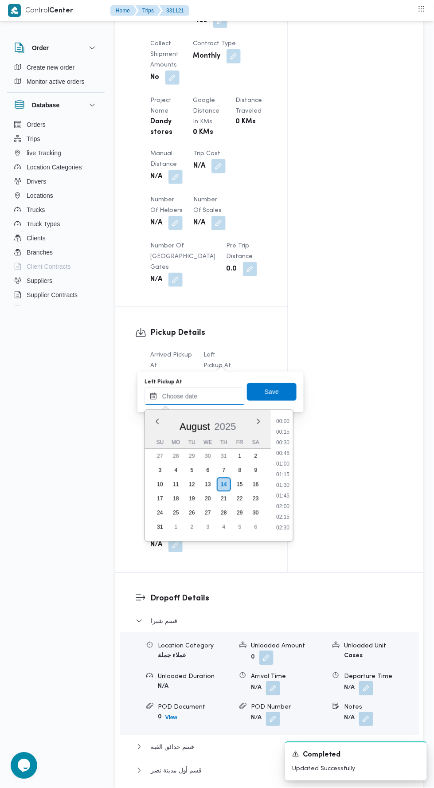
scroll to position [407, 0]
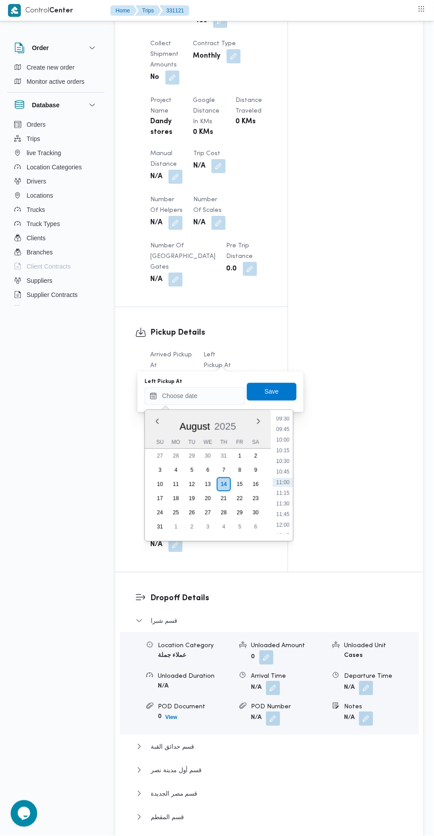
click at [283, 461] on li "10:30" at bounding box center [283, 461] width 20 height 9
type input "14/08/2025 10:30"
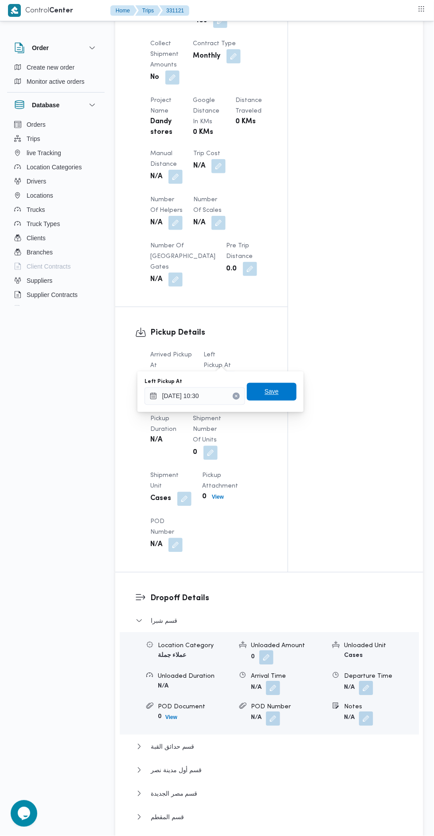
click at [289, 386] on span "Save" at bounding box center [272, 392] width 50 height 18
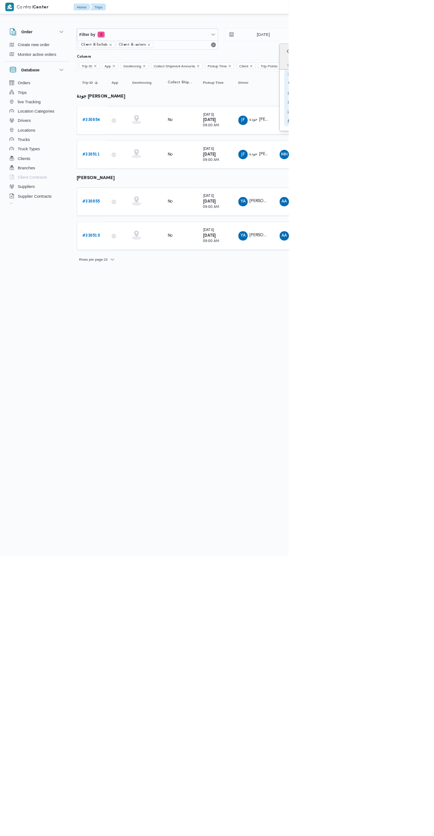
type input "[DATE]"
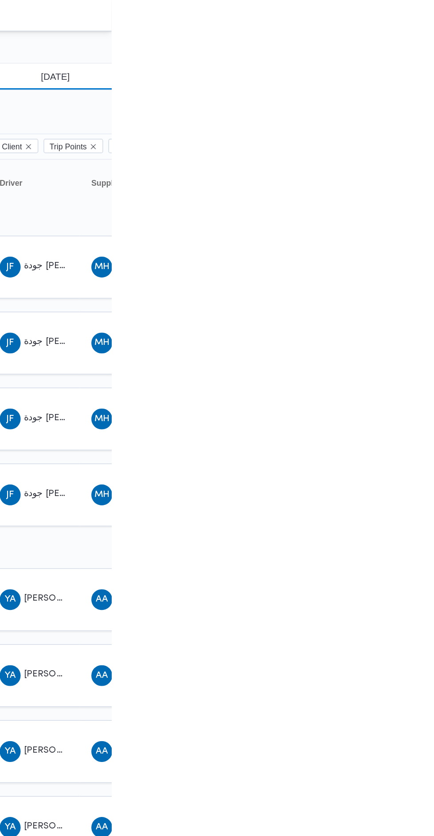
click at [418, 53] on input "[DATE]" at bounding box center [389, 52] width 101 height 18
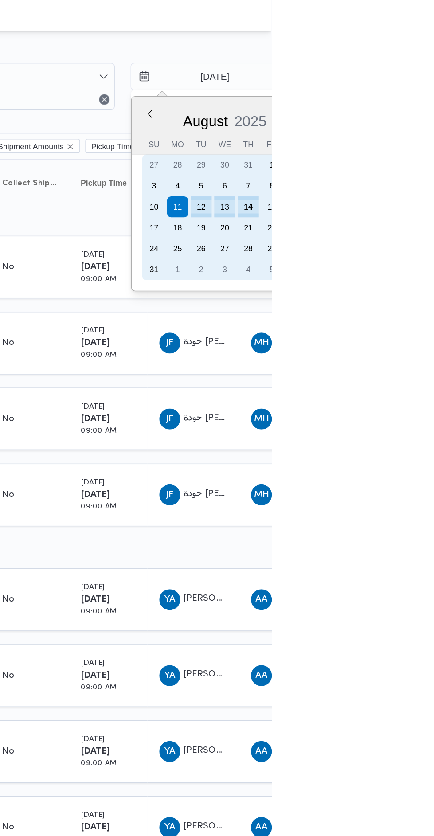
click at [402, 138] on div "13" at bounding box center [402, 140] width 14 height 14
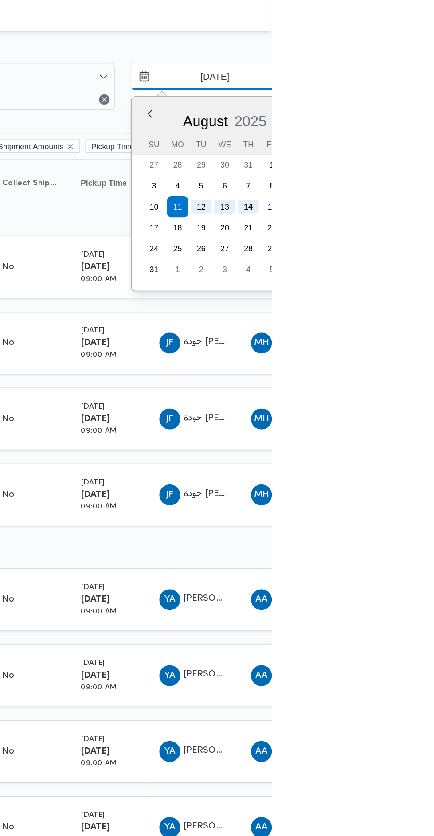
type input "[DATE]"
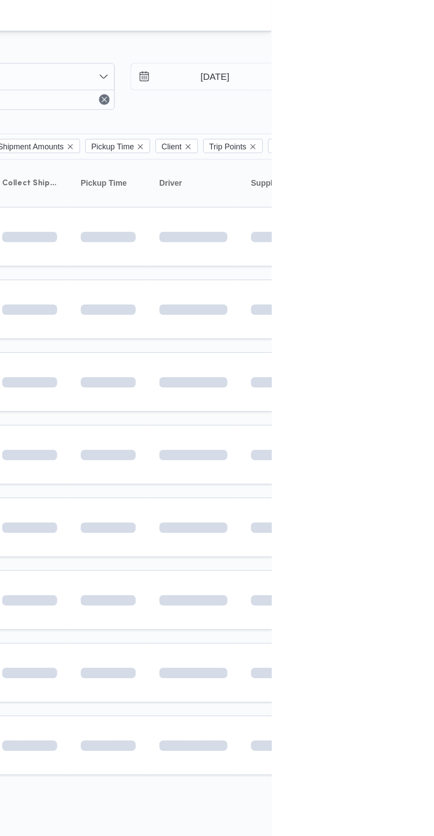
click at [407, 275] on td at bounding box center [381, 258] width 62 height 40
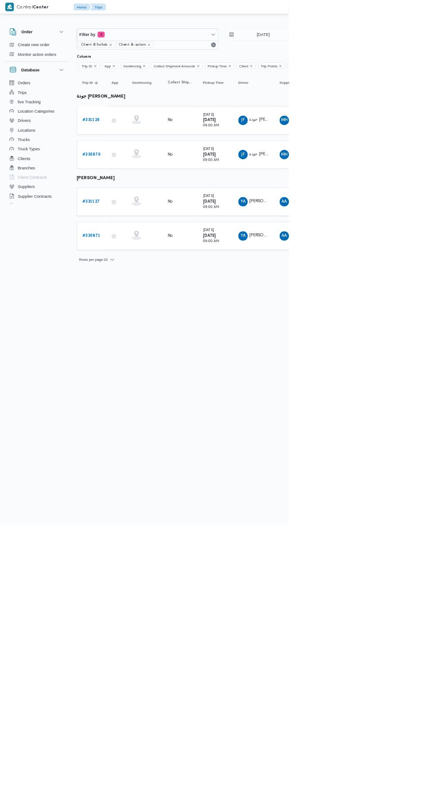
click at [146, 300] on b "# 331127" at bounding box center [137, 303] width 26 height 6
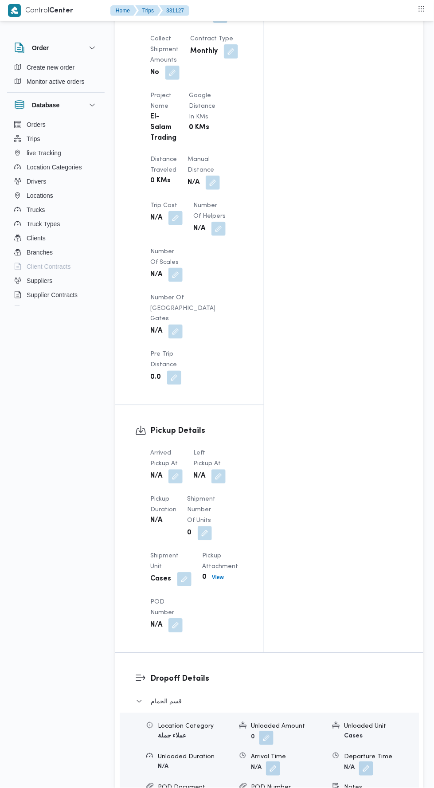
scroll to position [683, 0]
click at [180, 468] on button "button" at bounding box center [175, 475] width 14 height 14
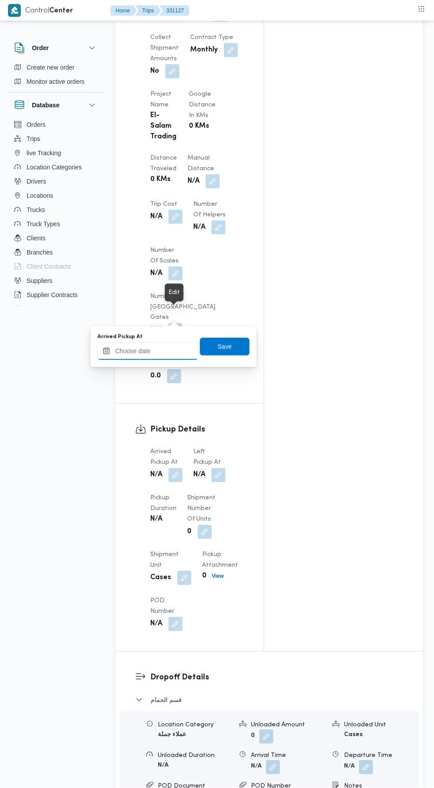
click at [168, 348] on input "Arrived Pickup At" at bounding box center [148, 351] width 101 height 18
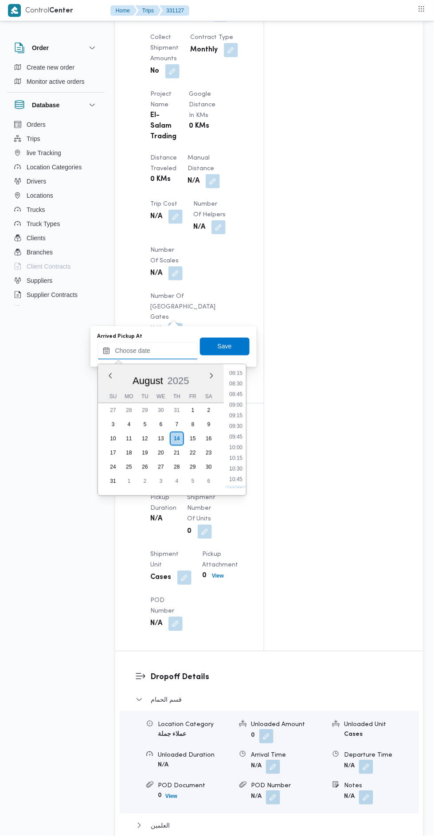
scroll to position [340, 0]
click at [235, 407] on li "08:45" at bounding box center [236, 407] width 20 height 9
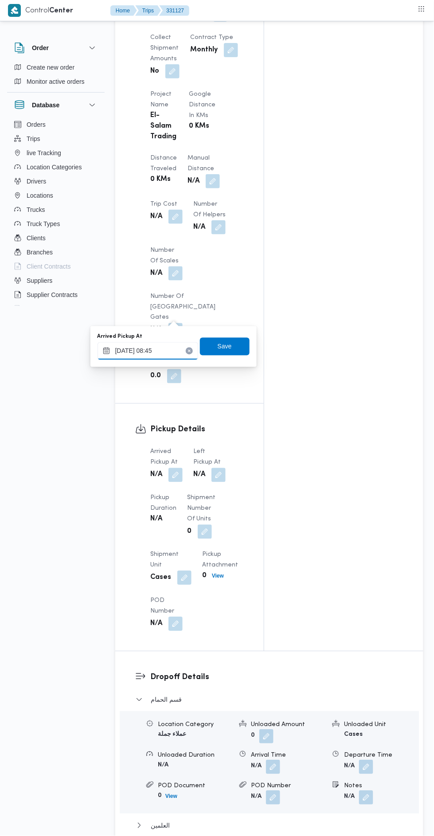
click at [158, 351] on input "[DATE] 08:45" at bounding box center [148, 351] width 101 height 18
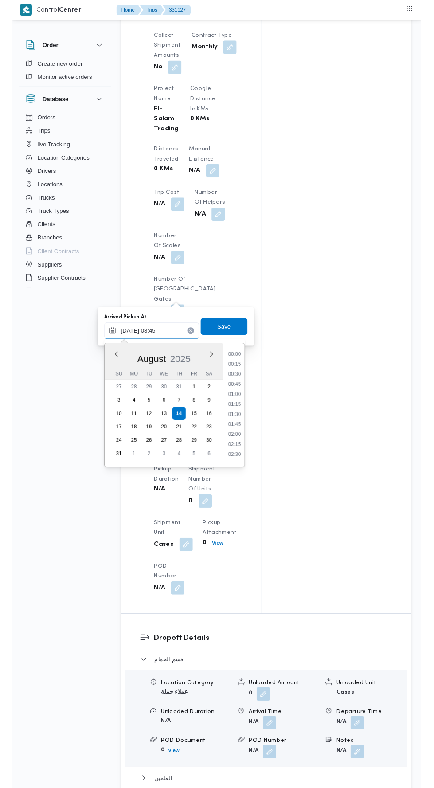
scroll to position [311, 0]
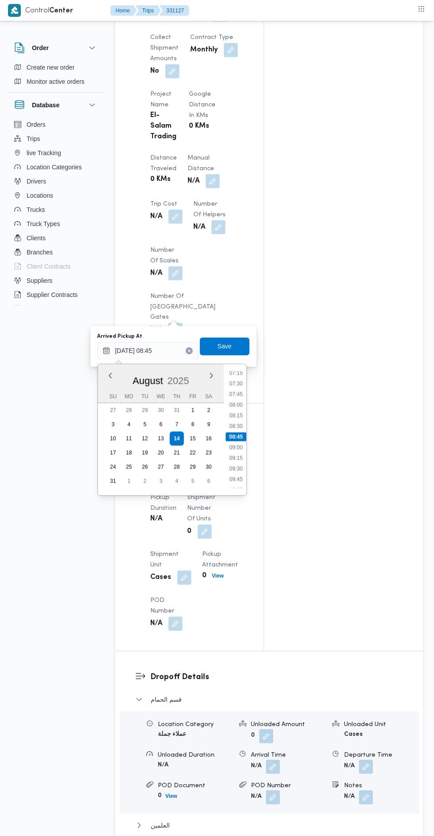
click at [237, 445] on li "09:00" at bounding box center [236, 447] width 20 height 9
type input "[DATE] 09:00"
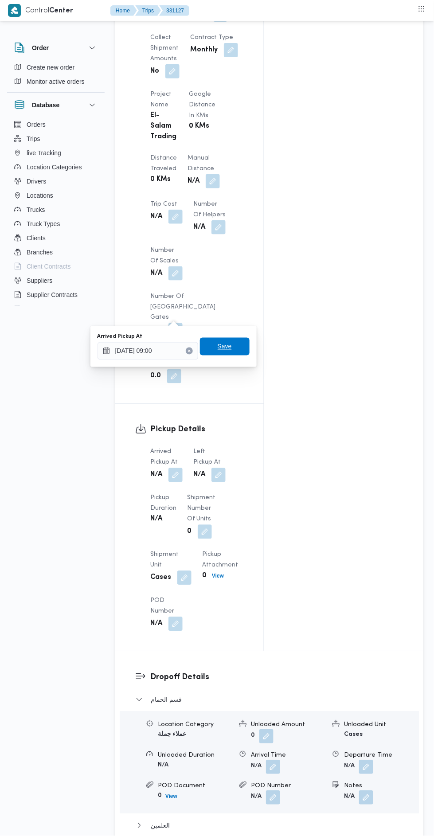
click at [237, 345] on span "Save" at bounding box center [225, 347] width 50 height 18
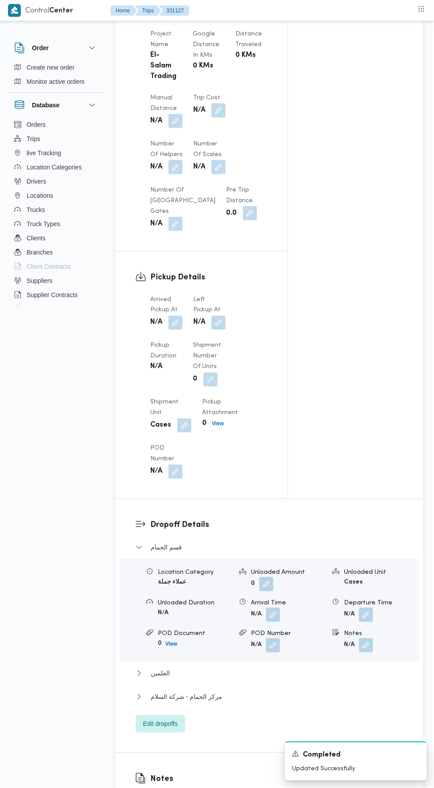
click at [216, 316] on button "button" at bounding box center [218, 323] width 14 height 14
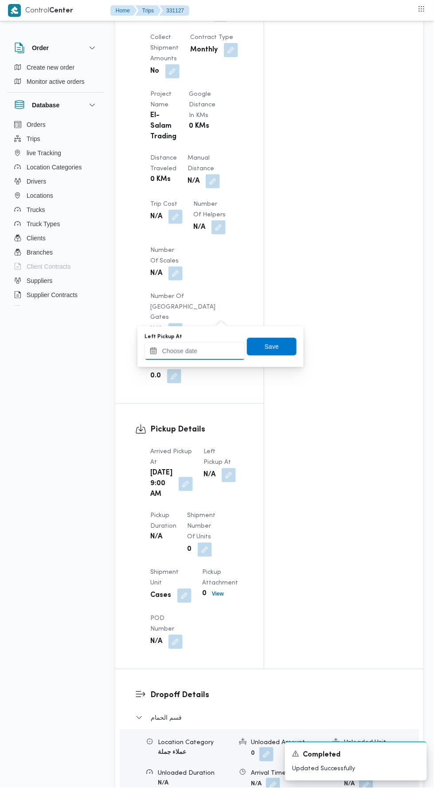
click at [211, 350] on input "Left Pickup At" at bounding box center [194, 351] width 101 height 18
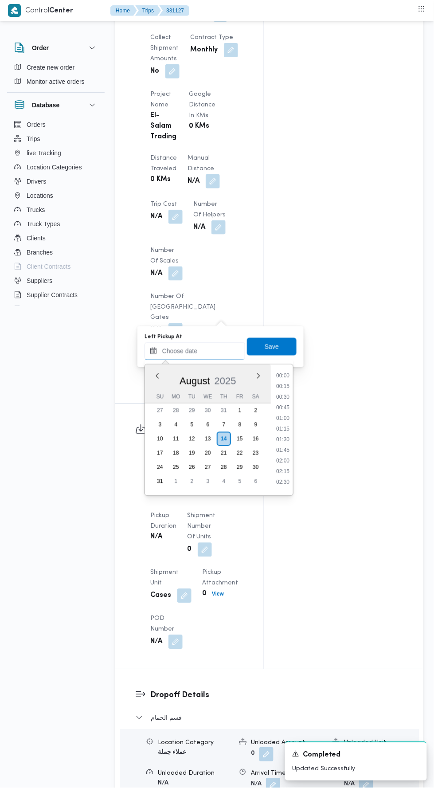
scroll to position [407, 0]
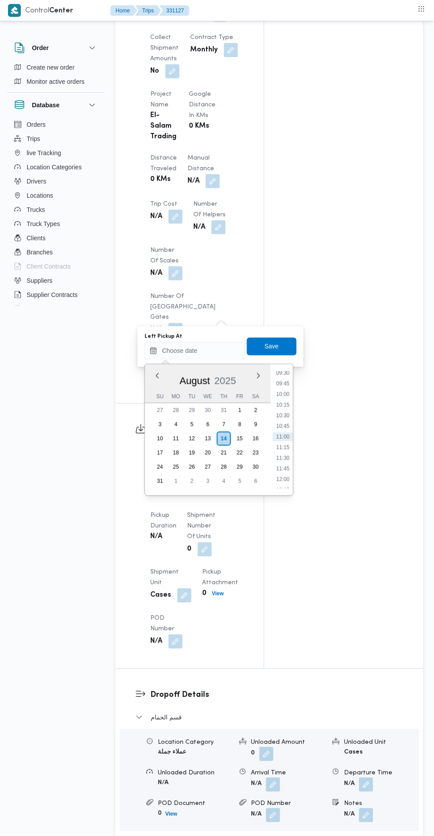
click at [289, 403] on li "10:15" at bounding box center [283, 405] width 20 height 9
type input "[DATE] 10:15"
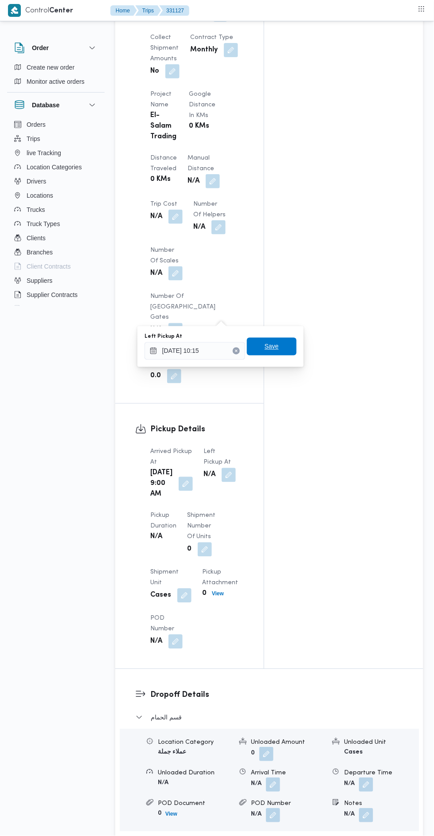
click at [271, 348] on span "Save" at bounding box center [272, 346] width 14 height 11
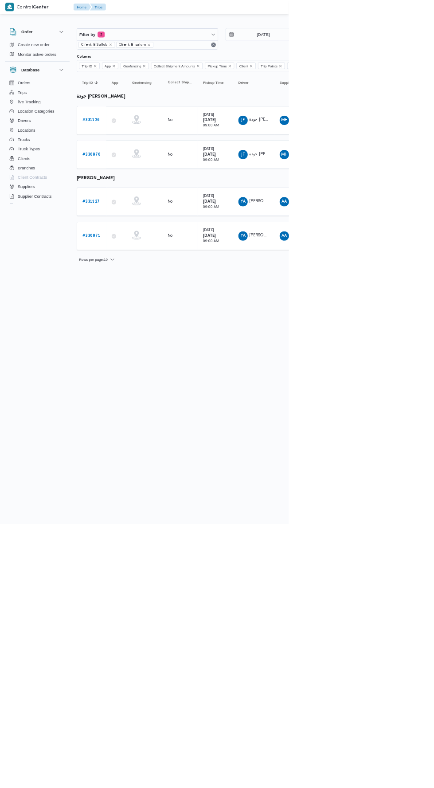
click at [146, 351] on b "# 330871" at bounding box center [137, 354] width 27 height 6
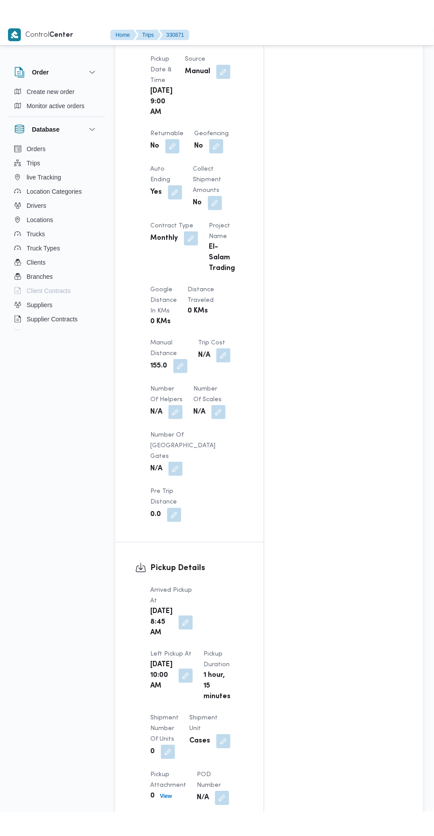
scroll to position [542, 0]
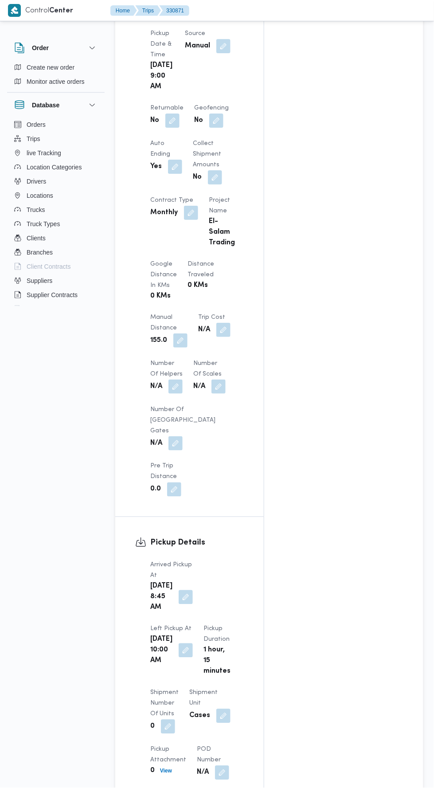
click at [185, 333] on button "button" at bounding box center [180, 340] width 14 height 14
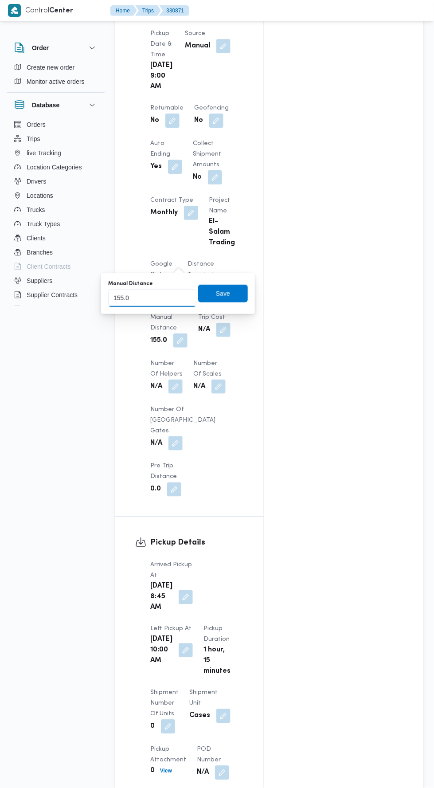
click at [175, 294] on input "155.0" at bounding box center [152, 298] width 88 height 18
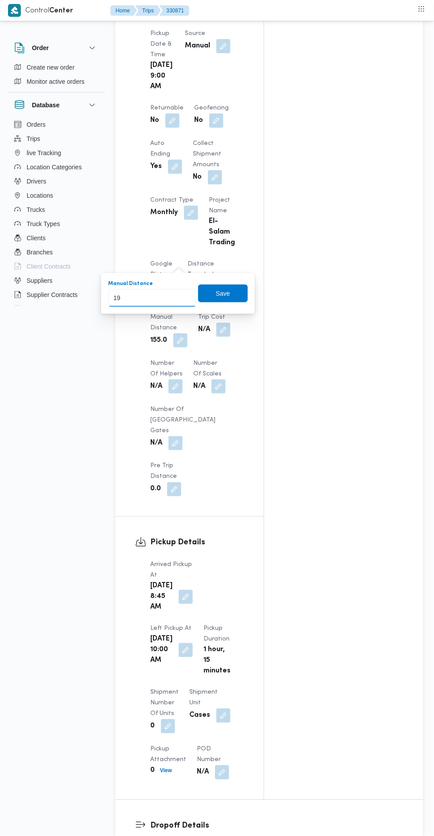
type input "197"
click at [236, 296] on span "Save" at bounding box center [223, 294] width 50 height 18
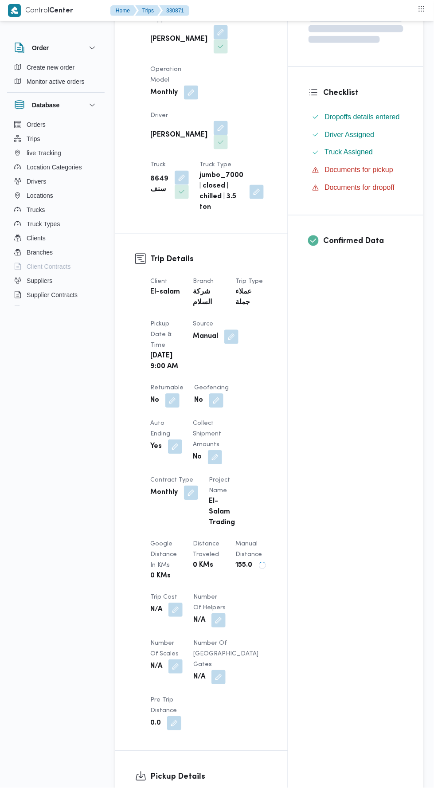
scroll to position [0, 0]
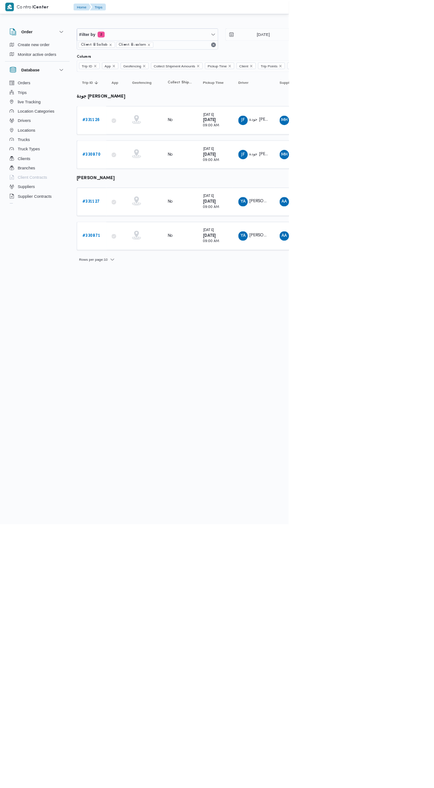
click at [151, 215] on td "Trip ID # 330870" at bounding box center [137, 232] width 44 height 43
click at [147, 180] on b "# 331126" at bounding box center [137, 181] width 26 height 6
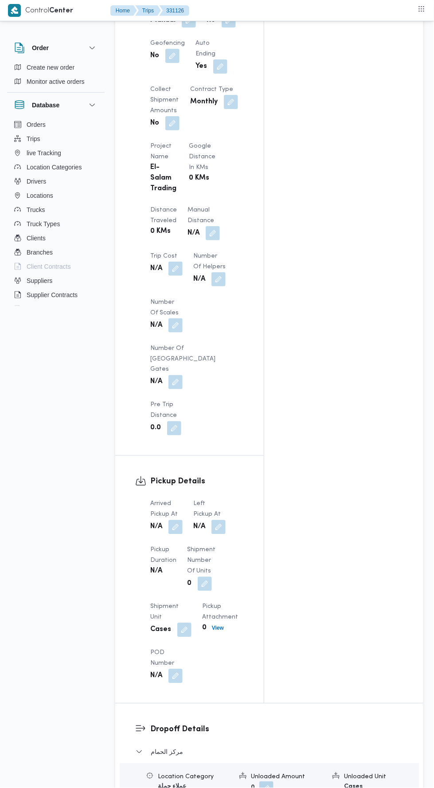
scroll to position [632, 0]
click at [194, 520] on b "N/A" at bounding box center [199, 525] width 12 height 11
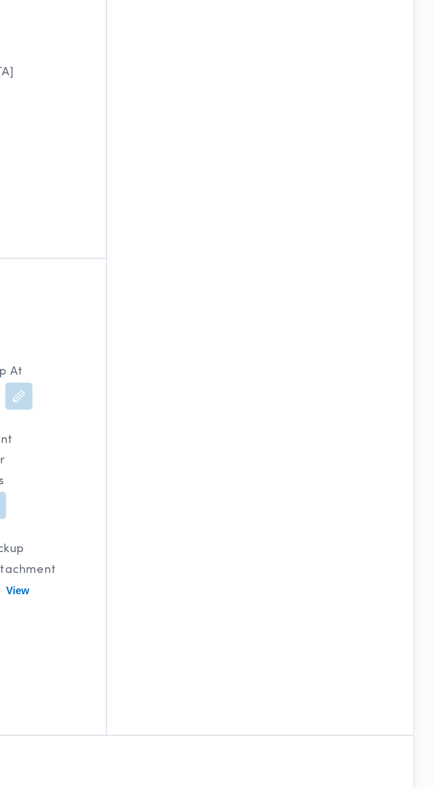
scroll to position [665, 0]
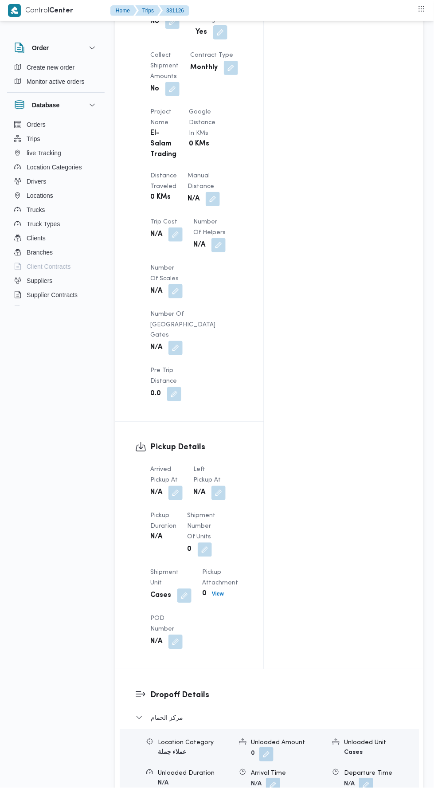
click at [182, 486] on button "button" at bounding box center [175, 493] width 14 height 14
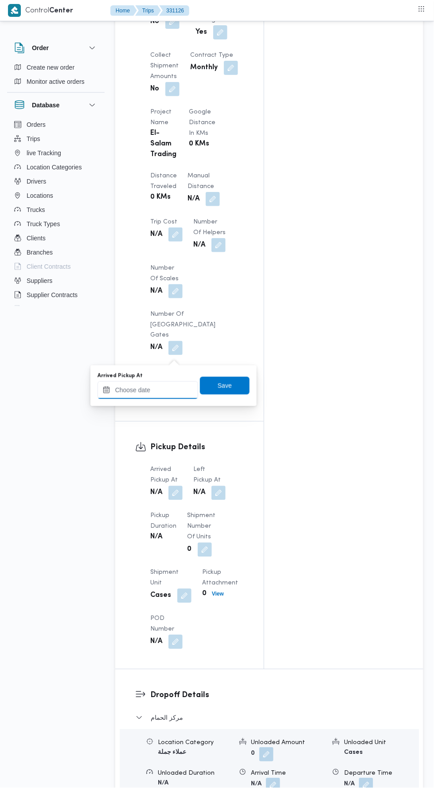
click at [177, 388] on input "Arrived Pickup At" at bounding box center [148, 390] width 101 height 18
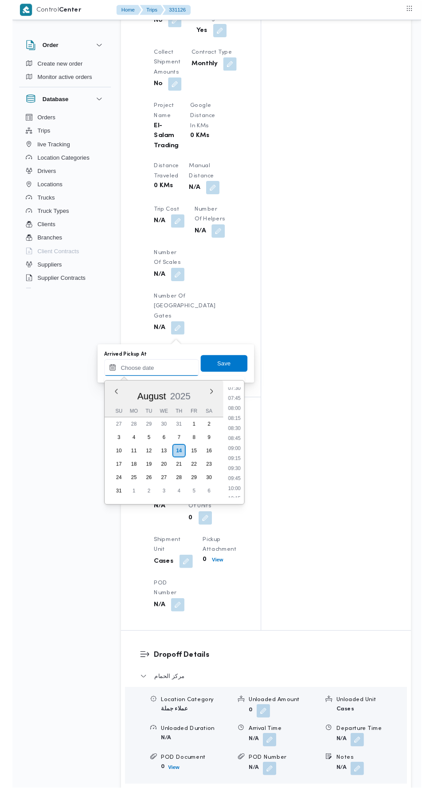
scroll to position [323, 0]
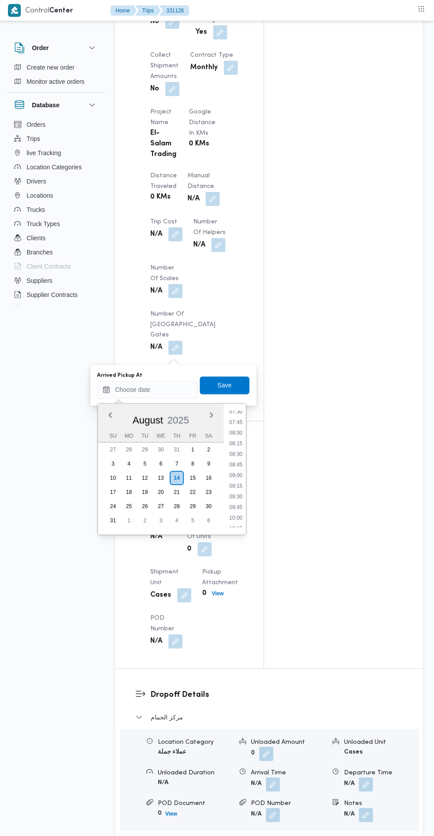
click at [235, 431] on li "08:00" at bounding box center [236, 433] width 20 height 9
type input "[DATE] 08:00"
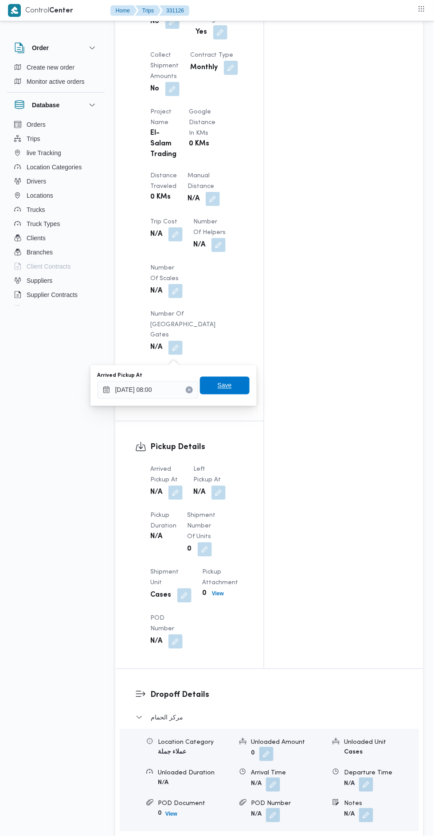
click at [241, 383] on span "Save" at bounding box center [225, 386] width 50 height 18
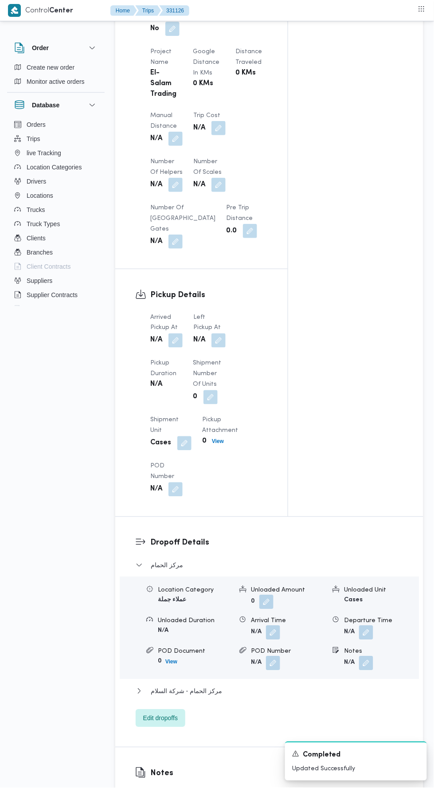
click at [219, 347] on button "button" at bounding box center [218, 340] width 14 height 14
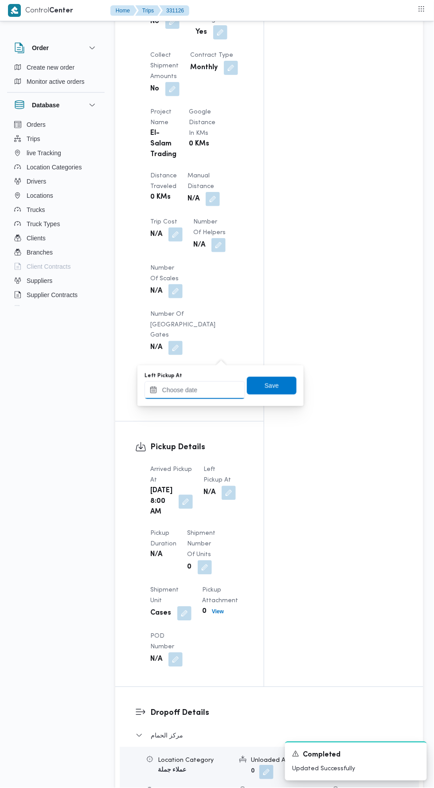
click at [218, 390] on input "Left Pickup At" at bounding box center [194, 390] width 101 height 18
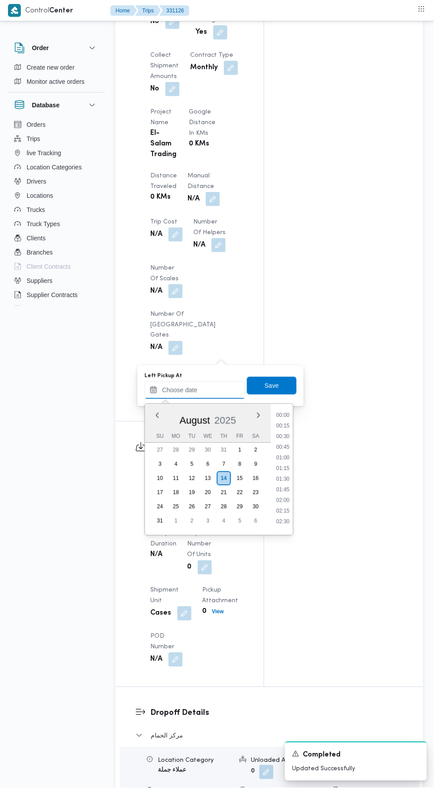
scroll to position [407, 0]
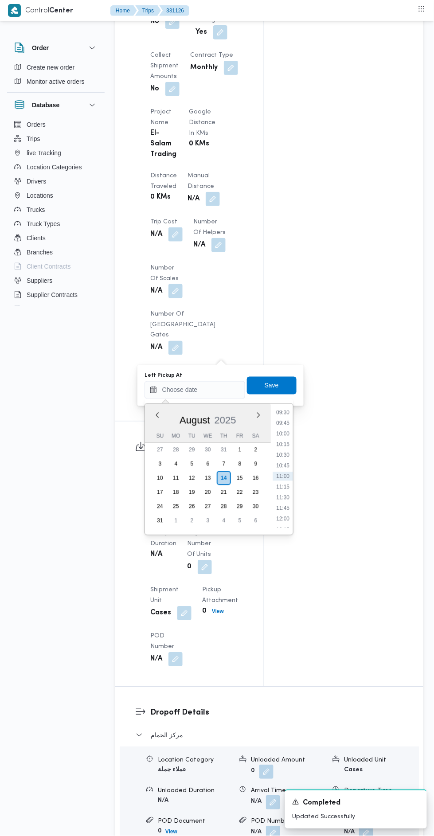
click at [285, 436] on li "10:00" at bounding box center [283, 433] width 20 height 9
type input "[DATE] 10:00"
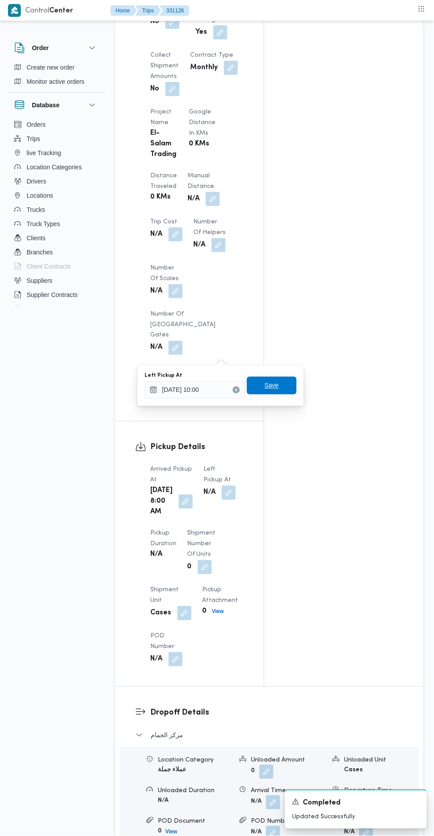
click at [286, 390] on span "Save" at bounding box center [272, 386] width 50 height 18
